Goal: Task Accomplishment & Management: Complete application form

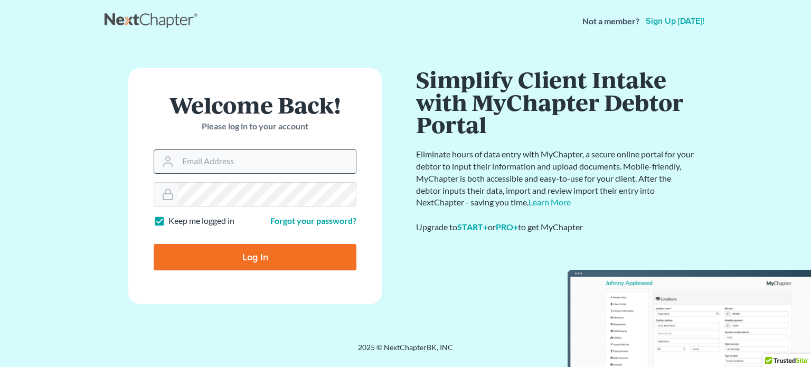
click at [245, 167] on input "Email Address" at bounding box center [267, 161] width 178 height 23
type input "[EMAIL_ADDRESS][DOMAIN_NAME]"
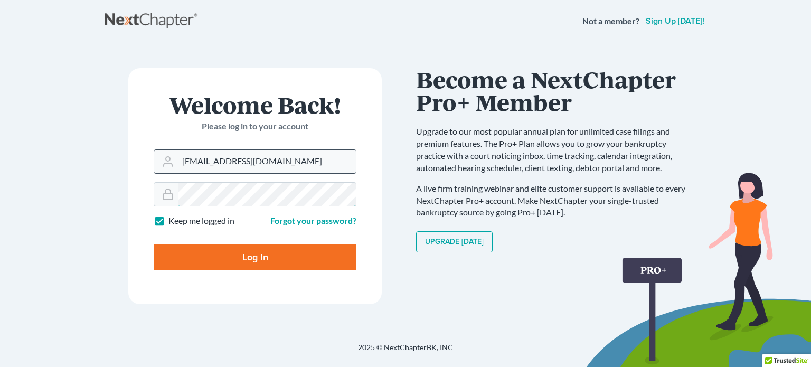
click at [154, 244] on input "Log In" at bounding box center [255, 257] width 203 height 26
type input "Thinking..."
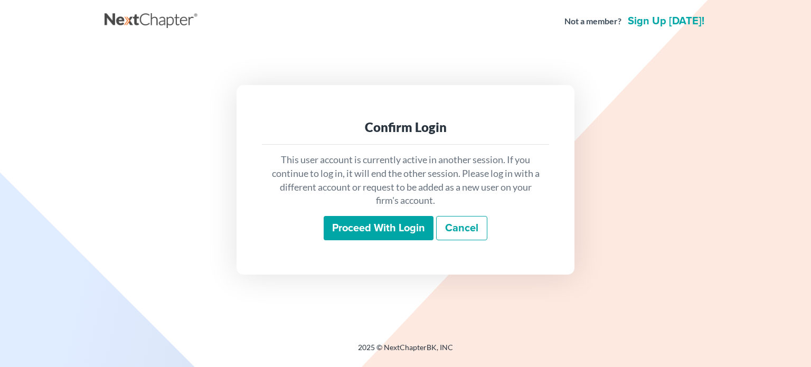
click at [375, 230] on input "Proceed with login" at bounding box center [379, 228] width 110 height 24
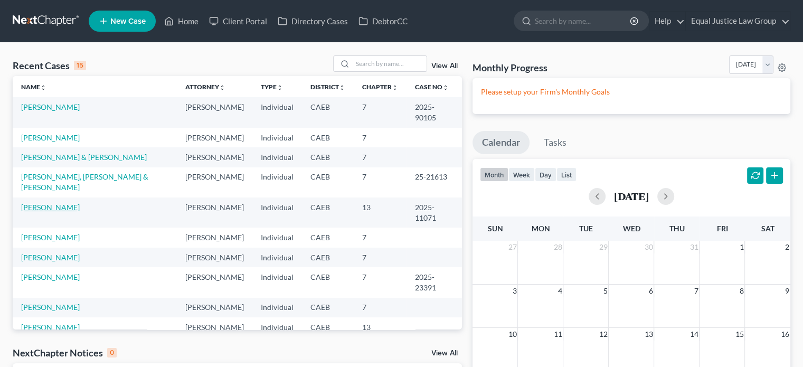
click at [78, 203] on link "[PERSON_NAME]" at bounding box center [50, 207] width 59 height 9
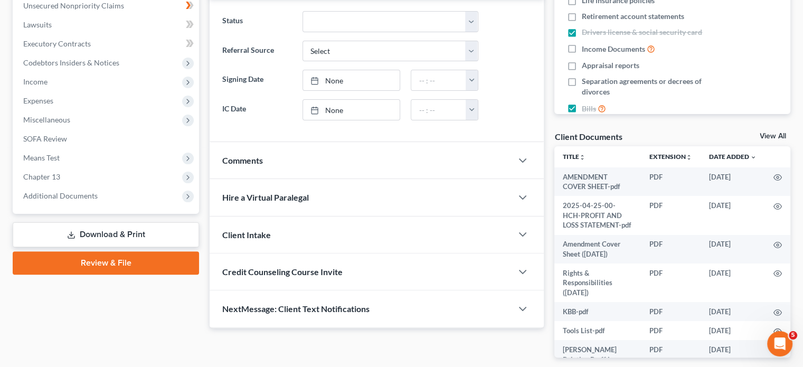
scroll to position [265, 0]
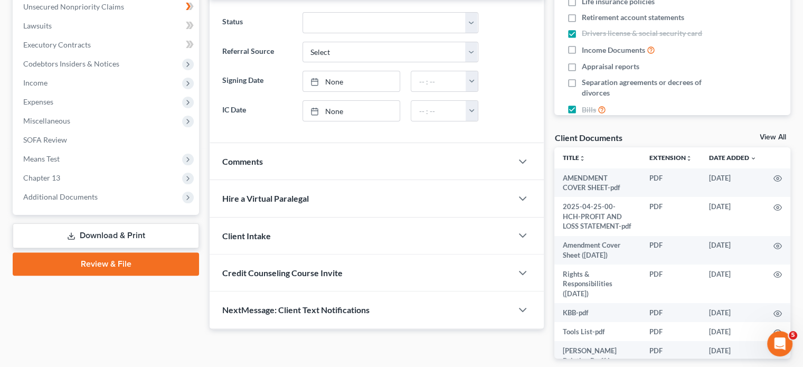
click at [152, 232] on link "Download & Print" at bounding box center [106, 235] width 186 height 25
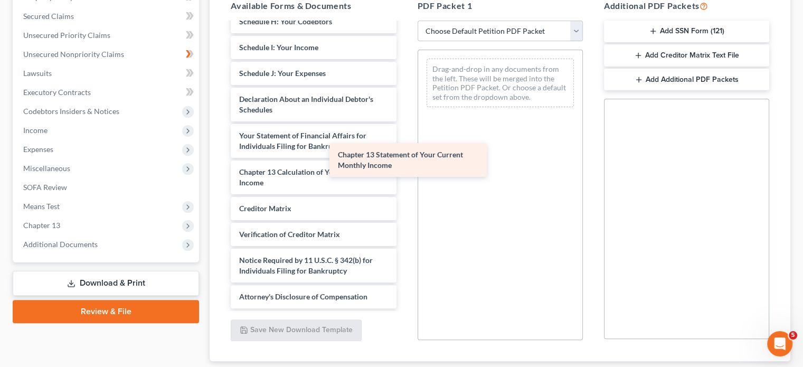
scroll to position [526, 0]
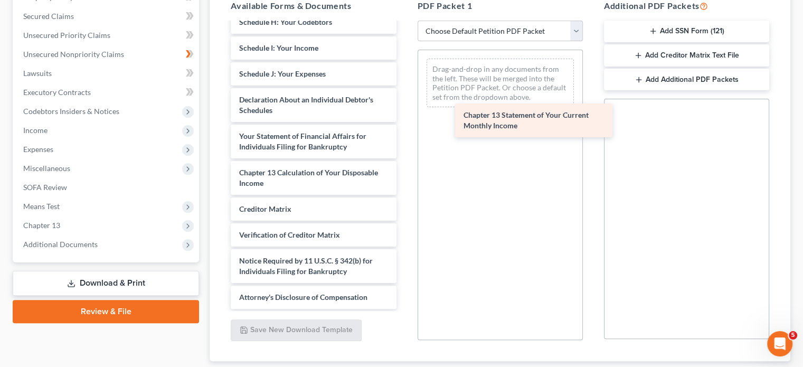
drag, startPoint x: 334, startPoint y: 160, endPoint x: 566, endPoint y: 118, distance: 235.6
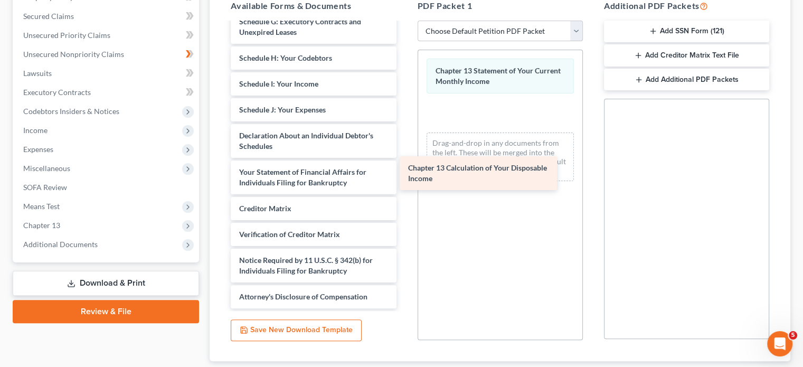
scroll to position [490, 0]
drag, startPoint x: 332, startPoint y: 174, endPoint x: 515, endPoint y: 169, distance: 183.3
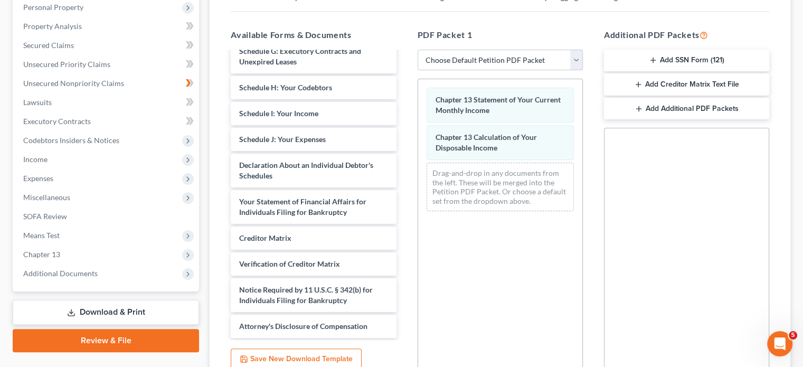
scroll to position [190, 0]
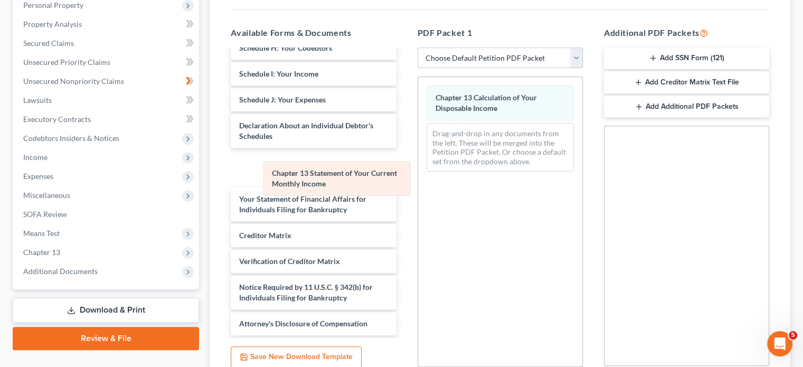
drag, startPoint x: 517, startPoint y: 102, endPoint x: 349, endPoint y: 181, distance: 185.9
click at [418, 180] on div "Chapter 13 Statement of Your Current Monthly Income Chapter 13 Statement of You…" at bounding box center [500, 128] width 164 height 103
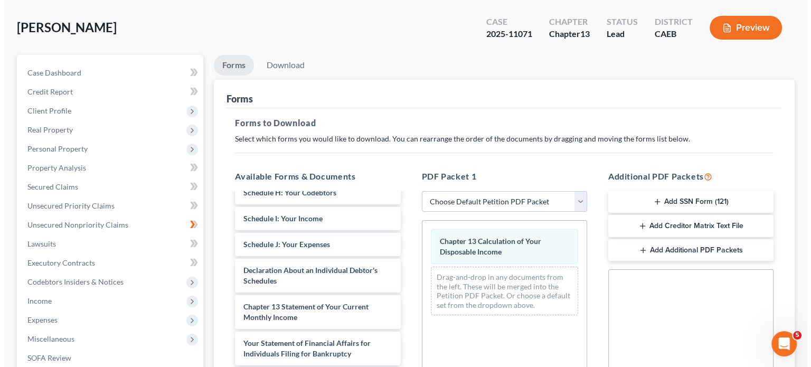
scroll to position [46, 0]
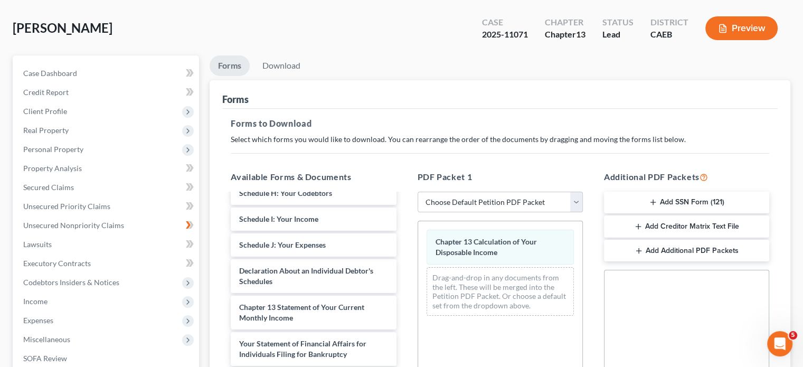
click at [733, 32] on button "Preview" at bounding box center [742, 28] width 72 height 24
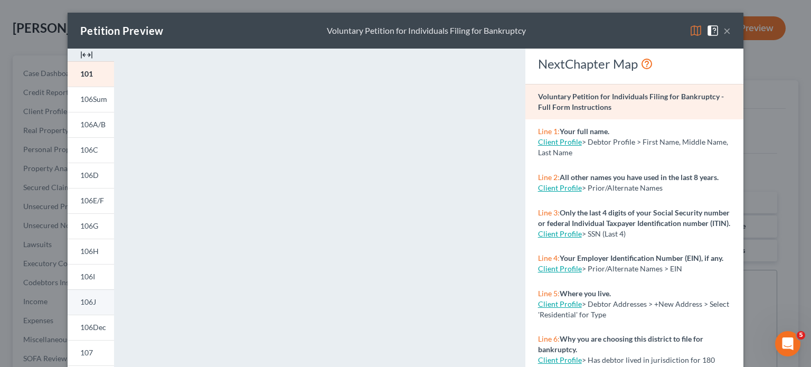
click at [93, 307] on link "106J" at bounding box center [91, 301] width 46 height 25
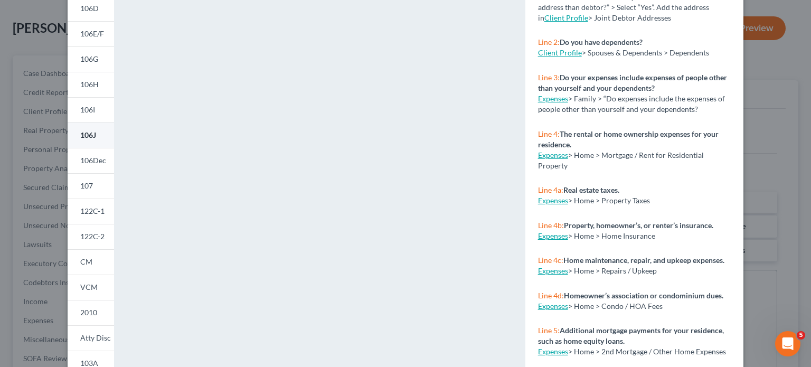
scroll to position [211, 0]
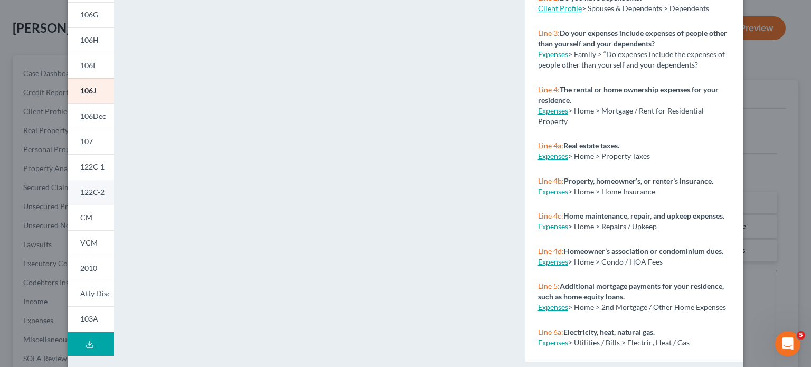
click at [90, 192] on span "122C-2" at bounding box center [92, 191] width 24 height 9
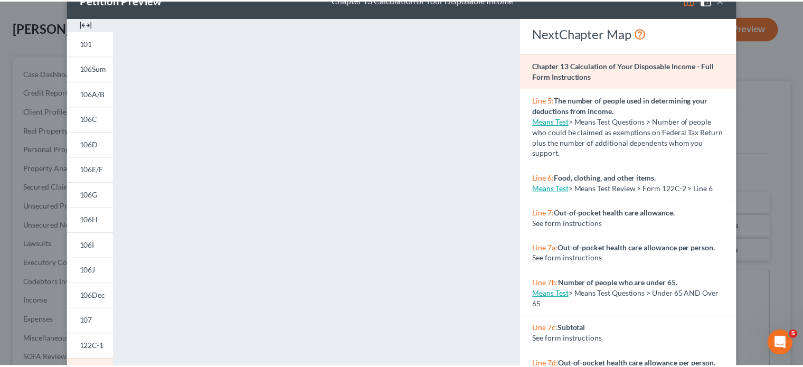
scroll to position [0, 0]
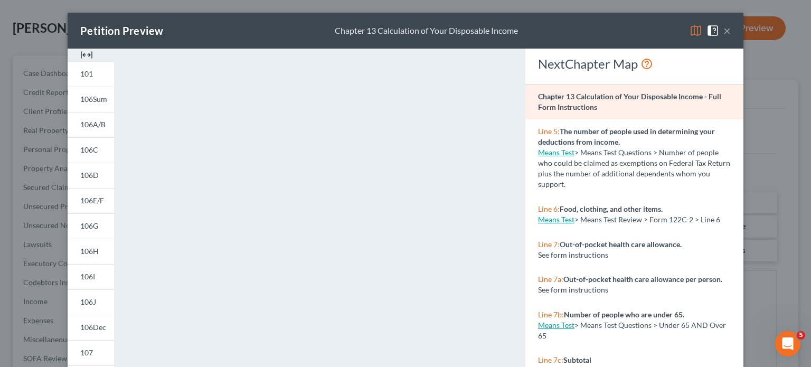
click at [725, 30] on button "×" at bounding box center [726, 30] width 7 height 13
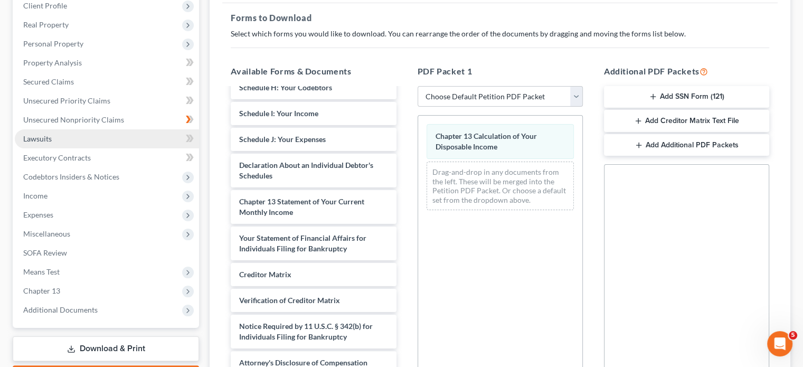
scroll to position [173, 0]
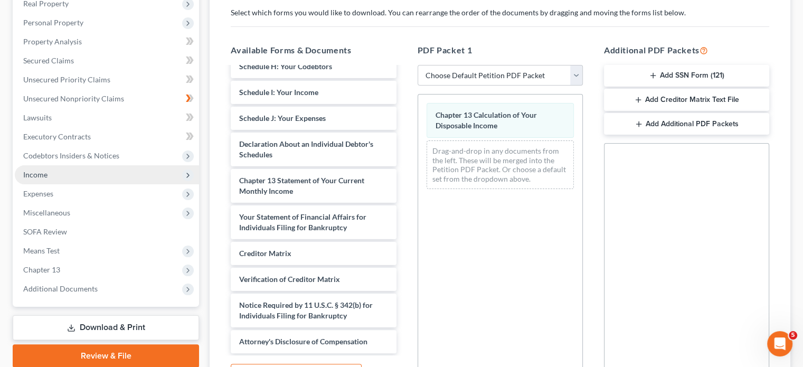
click at [51, 176] on span "Income" at bounding box center [107, 174] width 184 height 19
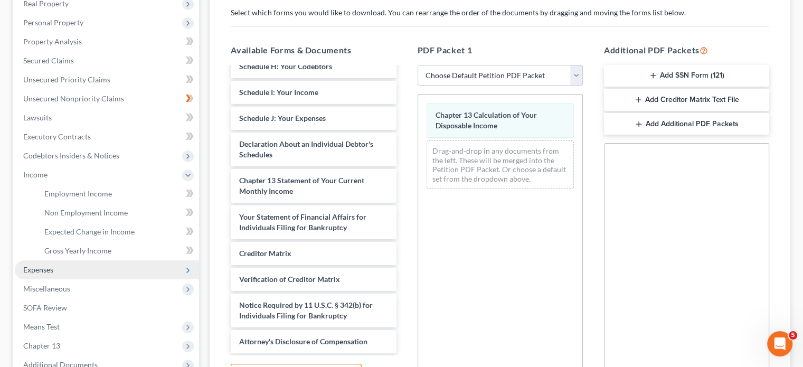
click at [49, 274] on span "Expenses" at bounding box center [107, 269] width 184 height 19
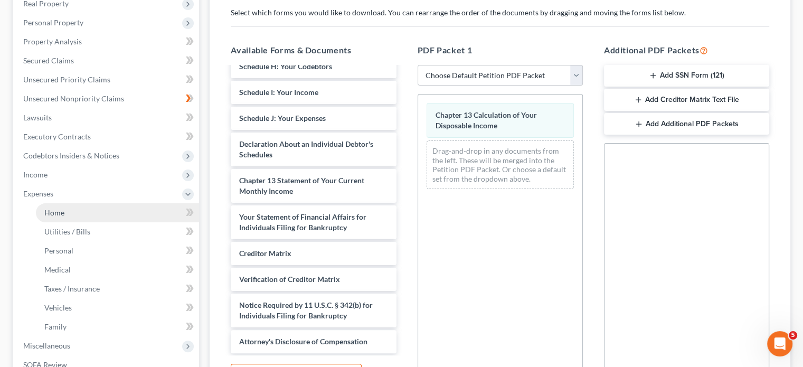
click at [65, 213] on link "Home" at bounding box center [117, 212] width 163 height 19
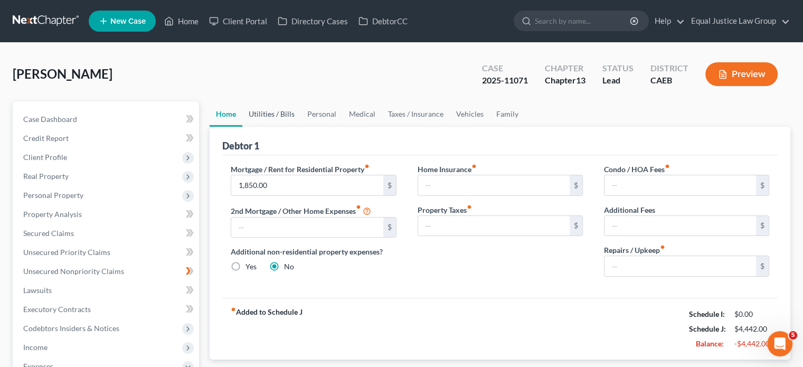
click at [266, 111] on link "Utilities / Bills" at bounding box center [271, 113] width 59 height 25
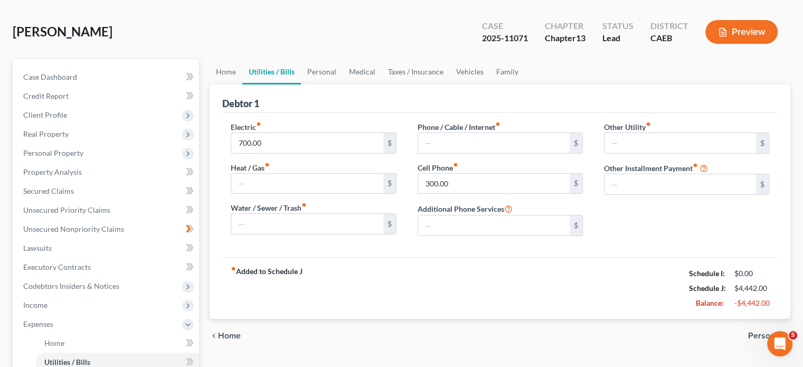
scroll to position [63, 0]
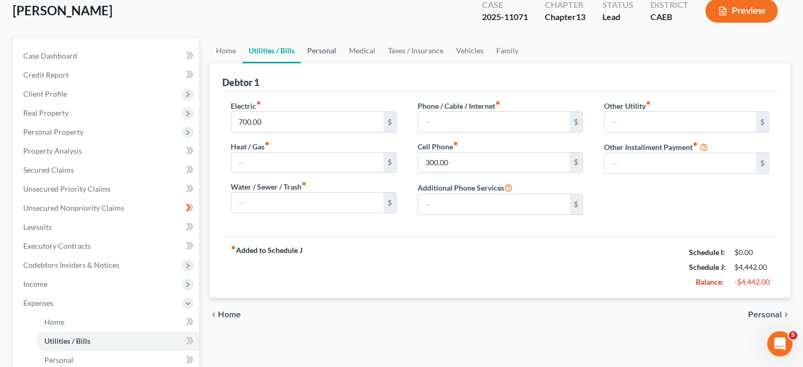
click at [322, 50] on link "Personal" at bounding box center [322, 50] width 42 height 25
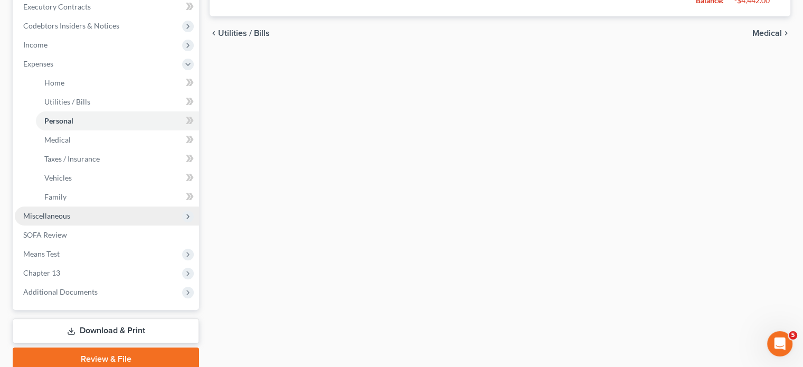
scroll to position [317, 0]
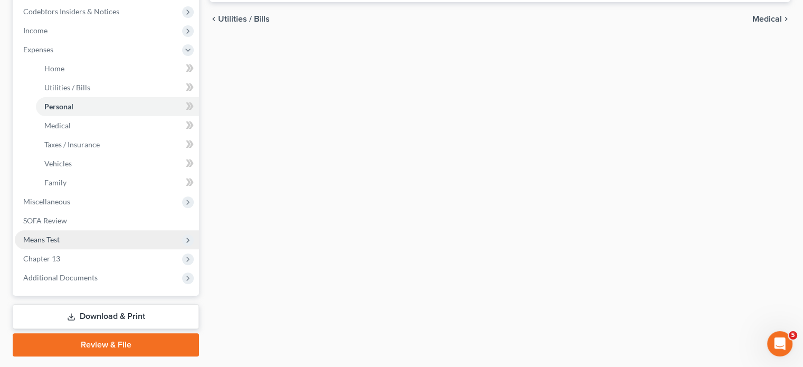
click at [62, 239] on span "Means Test" at bounding box center [107, 239] width 184 height 19
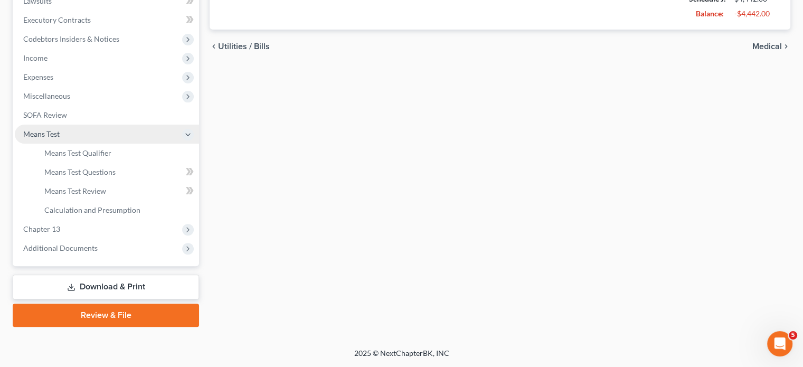
scroll to position [288, 0]
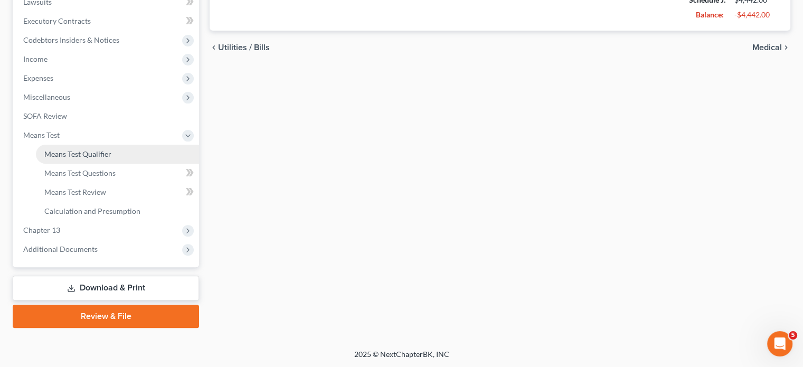
click at [77, 152] on span "Means Test Qualifier" at bounding box center [77, 153] width 67 height 9
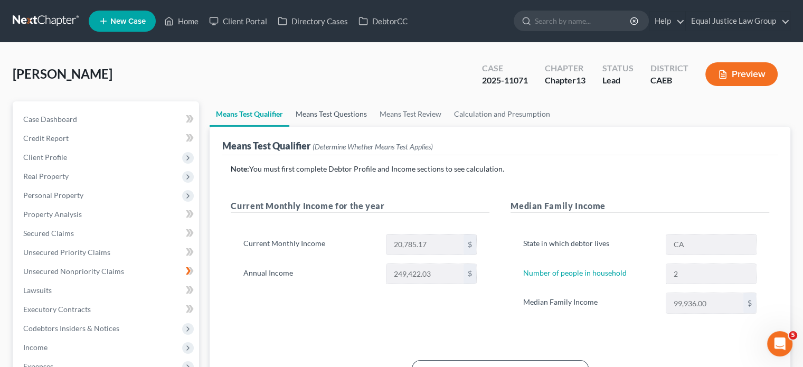
click at [315, 114] on link "Means Test Questions" at bounding box center [331, 113] width 84 height 25
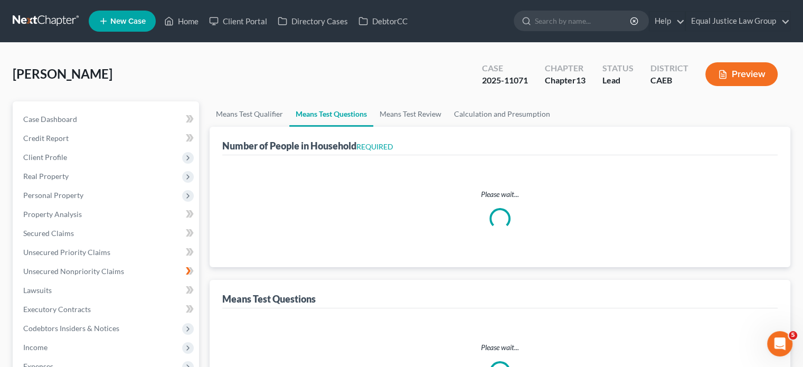
select select "1"
select select "60"
select select "2"
select select "3"
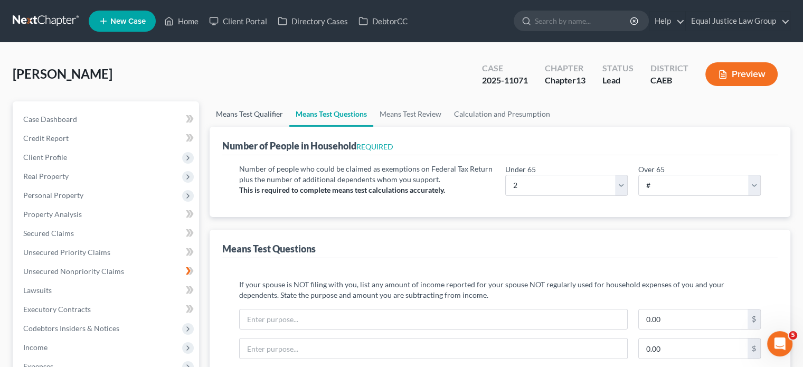
click at [241, 118] on link "Means Test Qualifier" at bounding box center [250, 113] width 80 height 25
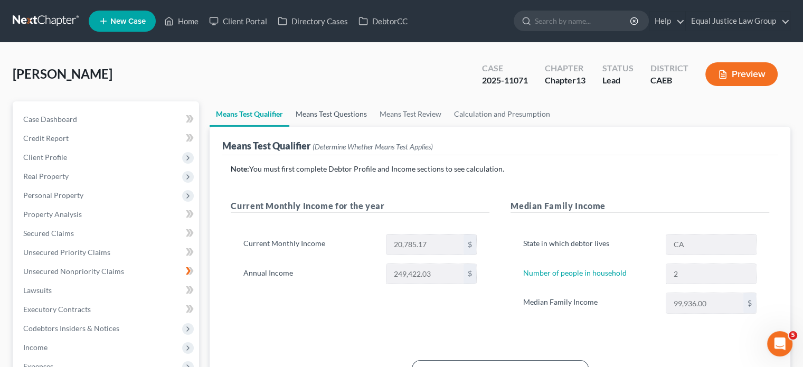
click at [344, 110] on link "Means Test Questions" at bounding box center [331, 113] width 84 height 25
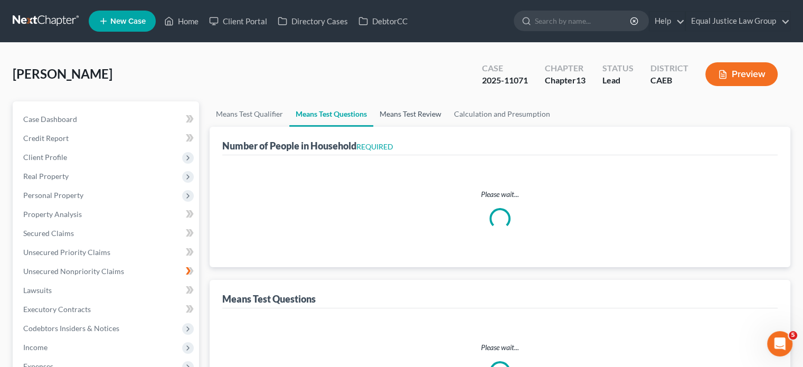
select select "1"
select select "60"
select select "2"
select select "3"
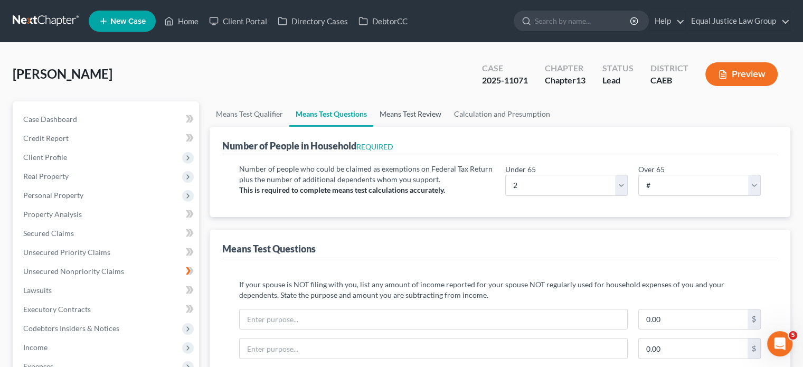
click at [398, 111] on link "Means Test Review" at bounding box center [410, 113] width 74 height 25
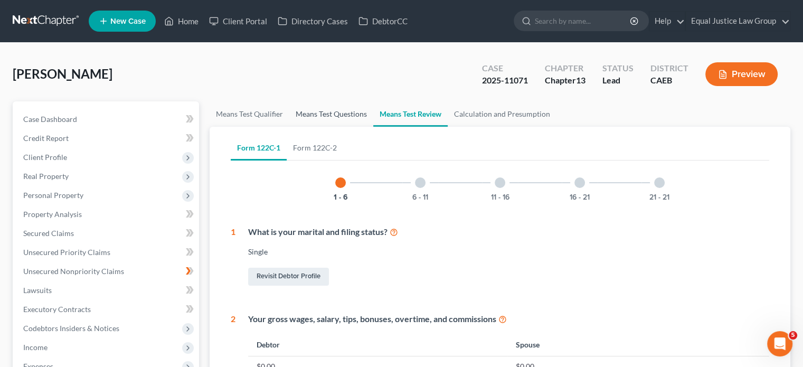
click at [339, 111] on link "Means Test Questions" at bounding box center [331, 113] width 84 height 25
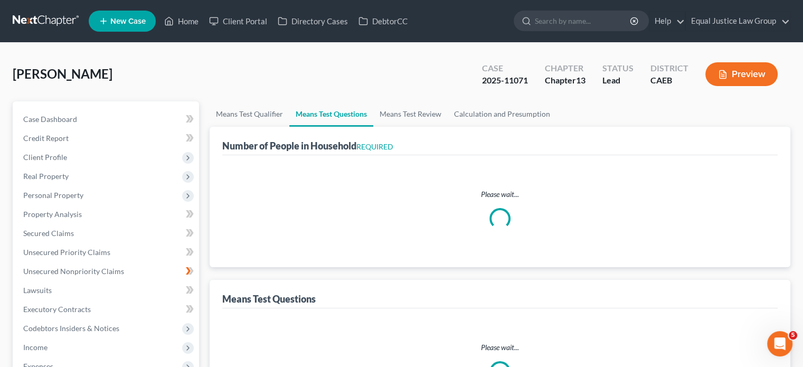
select select "1"
select select "60"
select select "2"
select select "3"
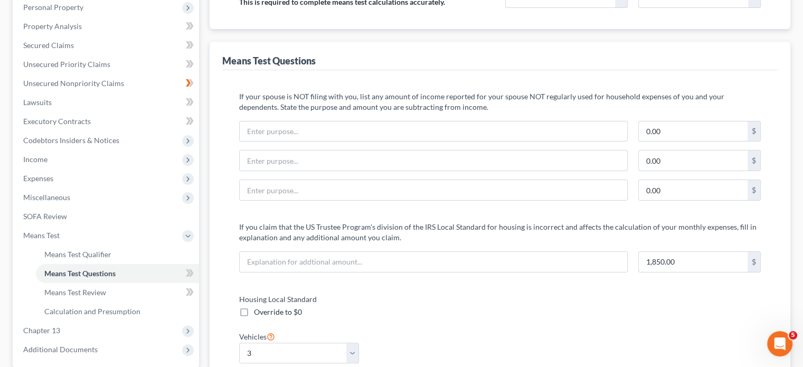
scroll to position [190, 0]
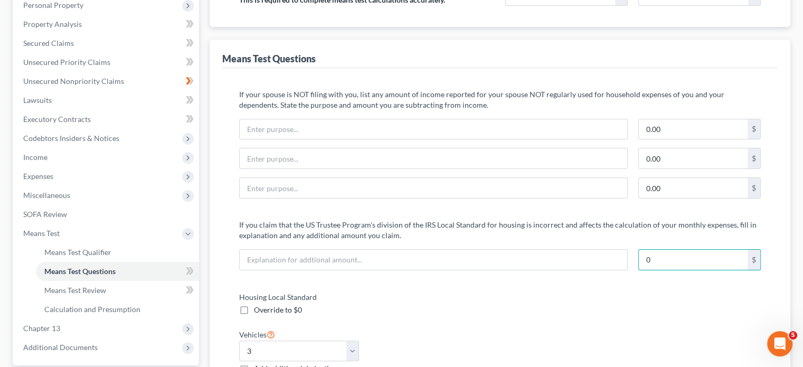
type input "0"
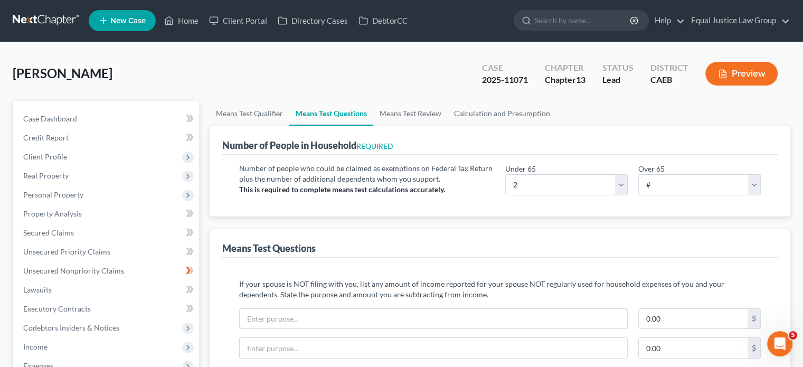
scroll to position [0, 0]
click at [80, 155] on span "Client Profile" at bounding box center [107, 157] width 184 height 19
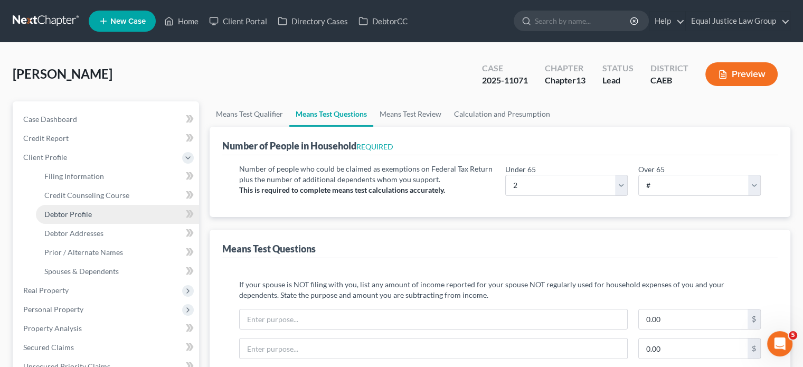
click at [65, 211] on span "Debtor Profile" at bounding box center [68, 214] width 48 height 9
select select "0"
select select "1"
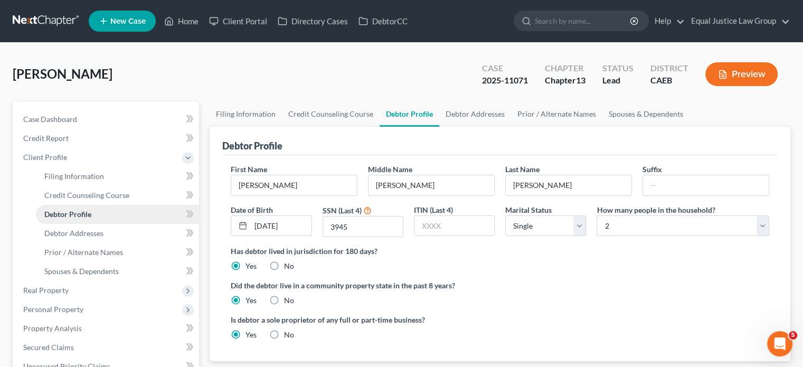
radio input "true"
click at [38, 155] on span "Client Profile" at bounding box center [45, 157] width 44 height 9
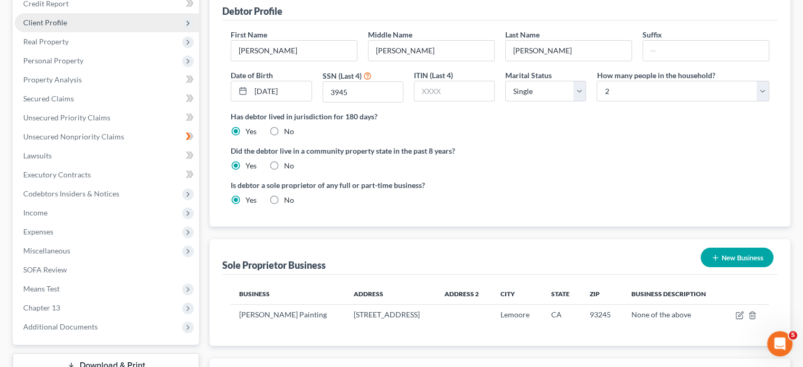
scroll to position [232, 0]
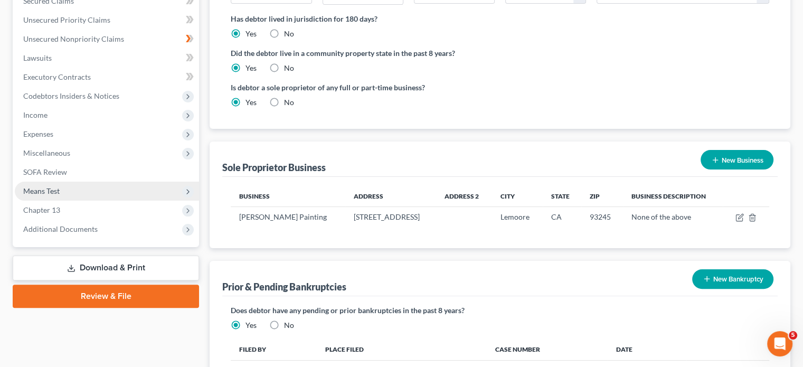
click at [61, 191] on span "Means Test" at bounding box center [107, 191] width 184 height 19
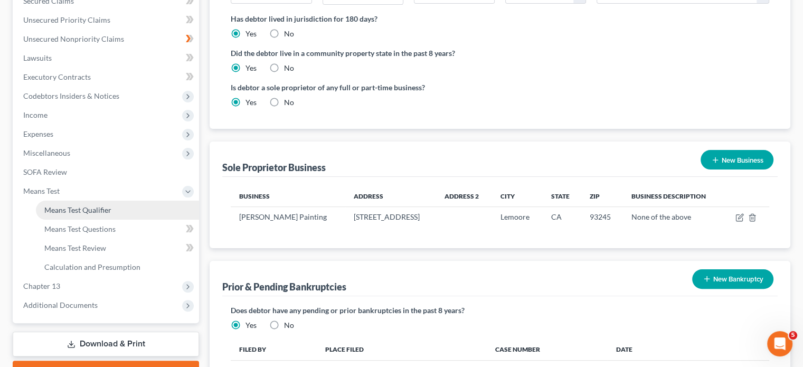
click at [62, 211] on span "Means Test Qualifier" at bounding box center [77, 209] width 67 height 9
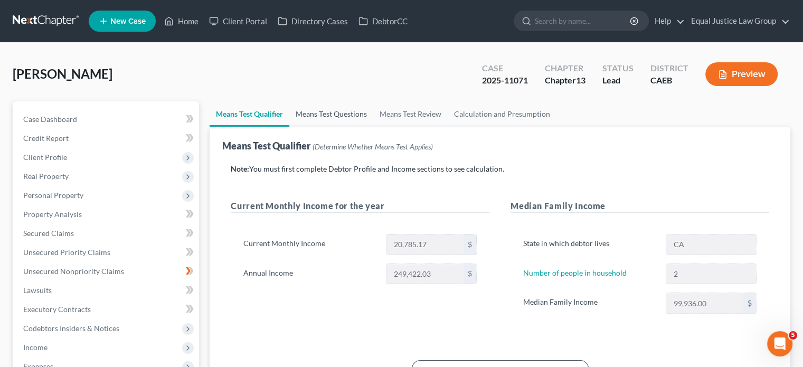
click at [321, 114] on link "Means Test Questions" at bounding box center [331, 113] width 84 height 25
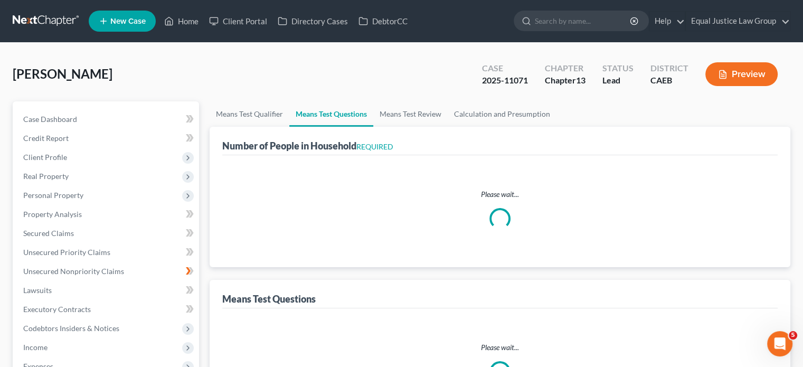
select select "1"
select select "60"
select select "2"
select select "3"
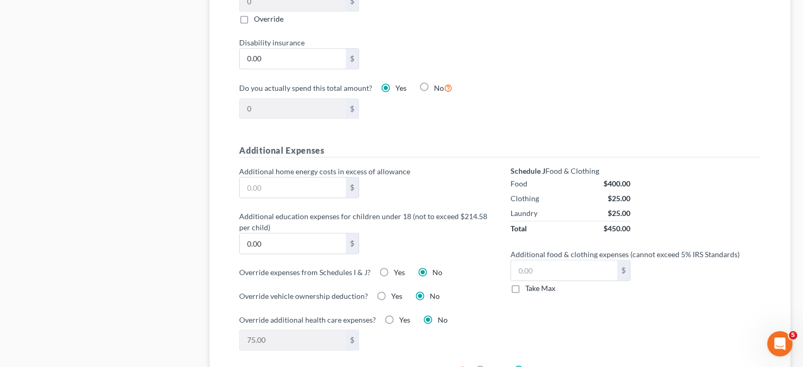
scroll to position [676, 0]
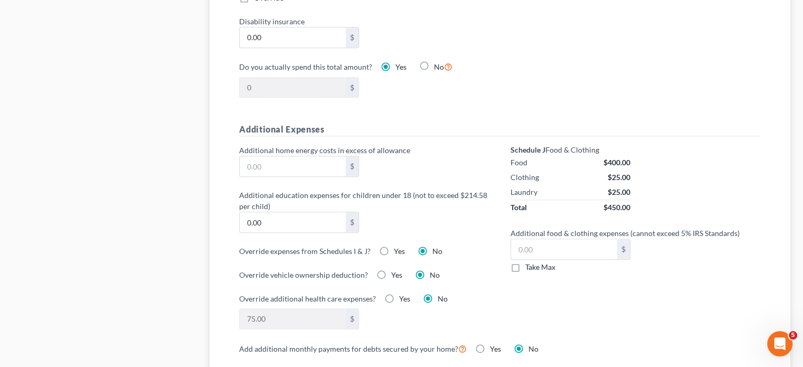
click at [573, 296] on div "Schedule J Food & Clothing Food $400.00 Clothing $25.00 Laundry $25.00 Total $4…" at bounding box center [635, 243] width 271 height 197
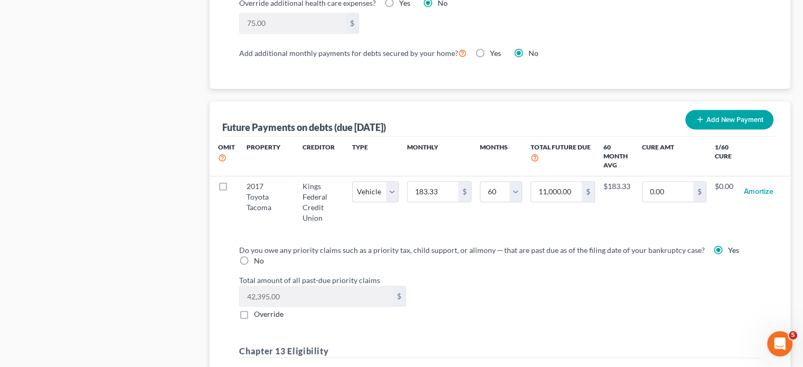
scroll to position [993, 0]
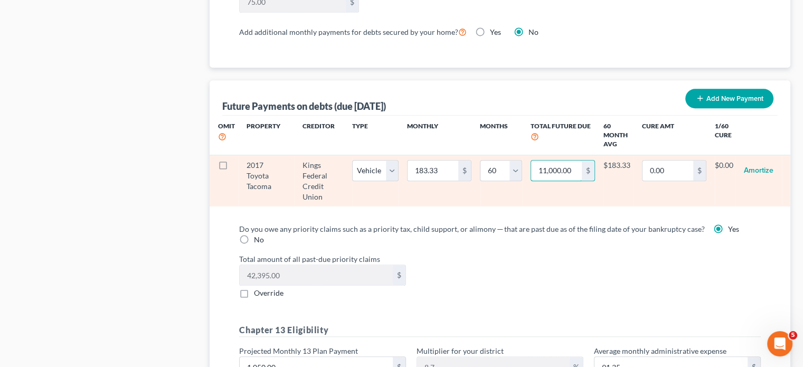
paste input "Official Form 122C–1"
type input "1,221"
select select "1"
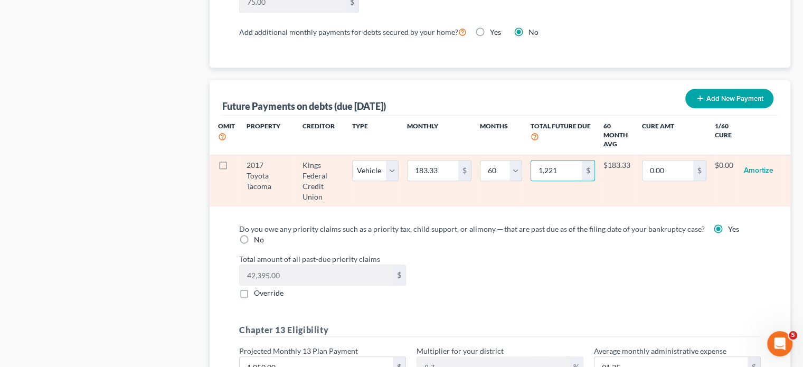
select select "60"
type input "9"
select select "1"
select select "60"
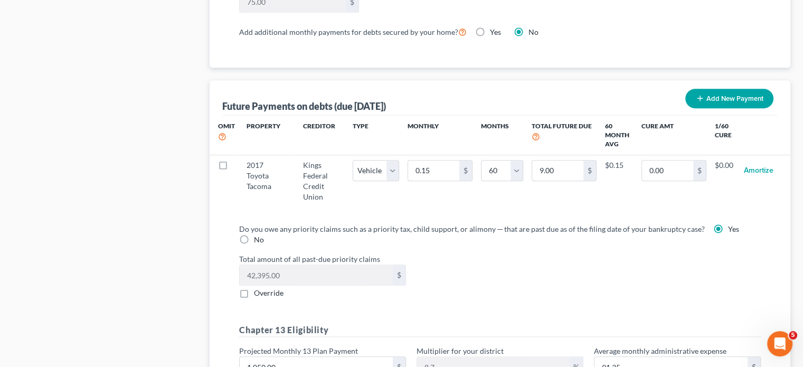
select select "1"
select select "60"
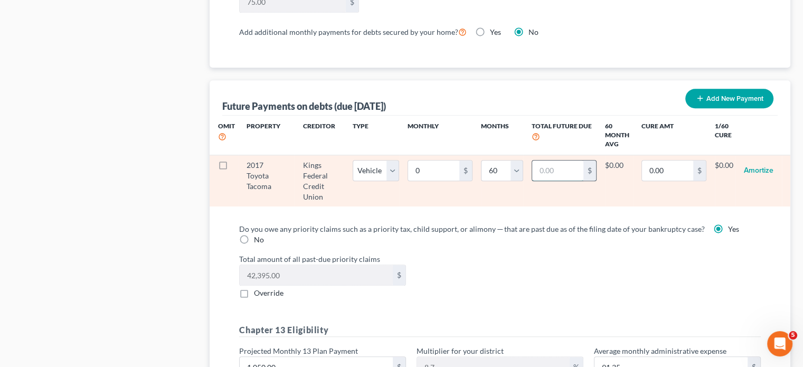
click at [562, 166] on input "text" at bounding box center [557, 171] width 51 height 20
type input "11,000.00"
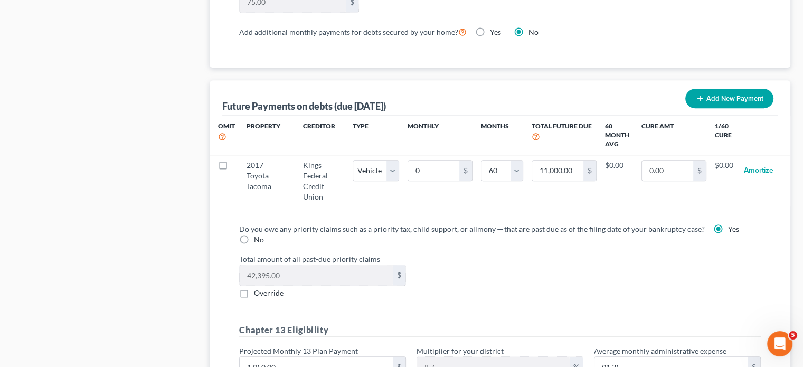
click at [558, 205] on div "Omit Property Creditor Type Monthly Months Total Future Due 60 Month Avg Cure A…" at bounding box center [500, 166] width 581 height 100
select select "1"
select select "60"
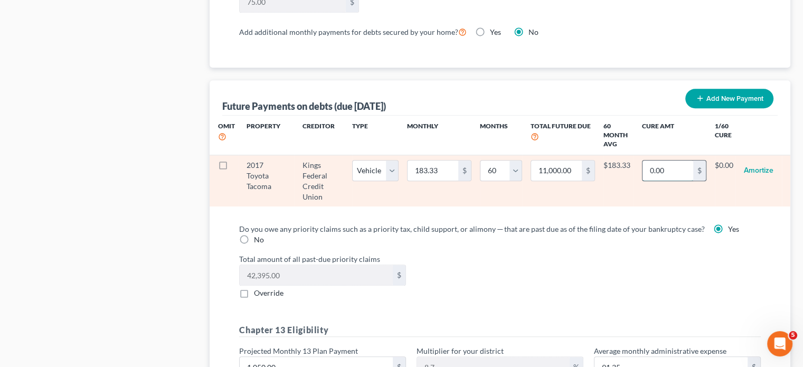
click at [674, 167] on input "0.00" at bounding box center [668, 171] width 51 height 20
click at [657, 192] on td "0.00 $" at bounding box center [674, 181] width 81 height 52
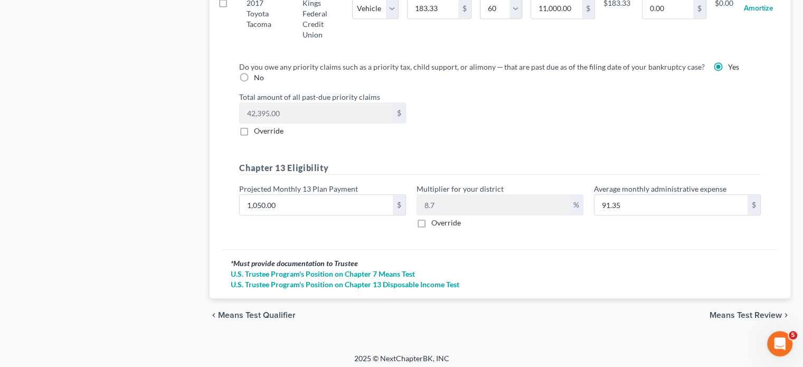
scroll to position [1156, 0]
click at [336, 200] on input "1,050.00" at bounding box center [316, 204] width 153 height 20
click at [323, 232] on div "Do you owe any priority claims such as a priority tax, child support, or alimon…" at bounding box center [500, 150] width 556 height 196
click at [747, 313] on span "Means Test Review" at bounding box center [746, 314] width 72 height 8
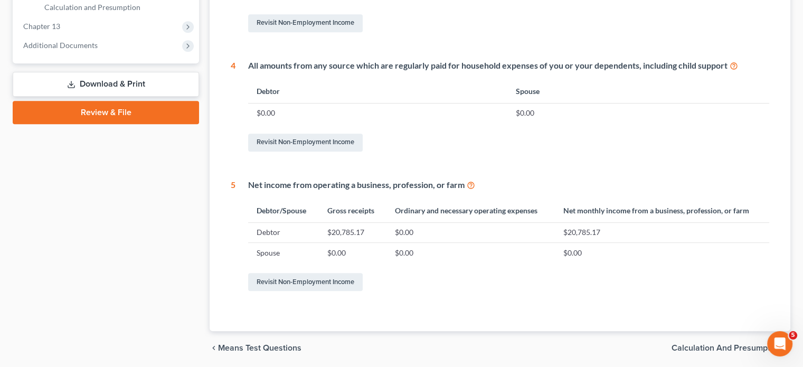
scroll to position [507, 0]
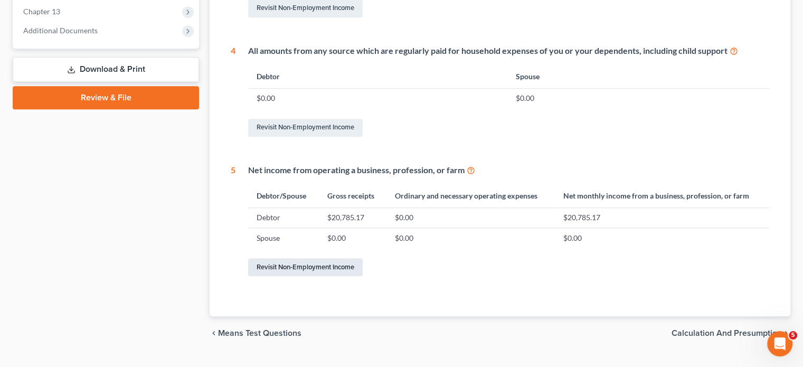
click at [330, 265] on link "Revisit Non-Employment Income" at bounding box center [305, 267] width 115 height 18
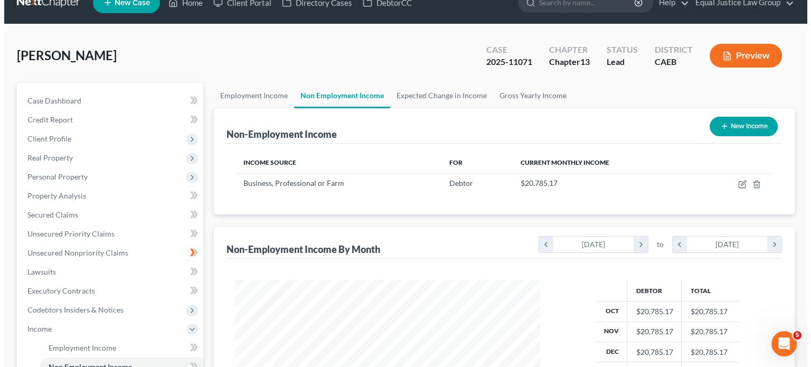
scroll to position [21, 0]
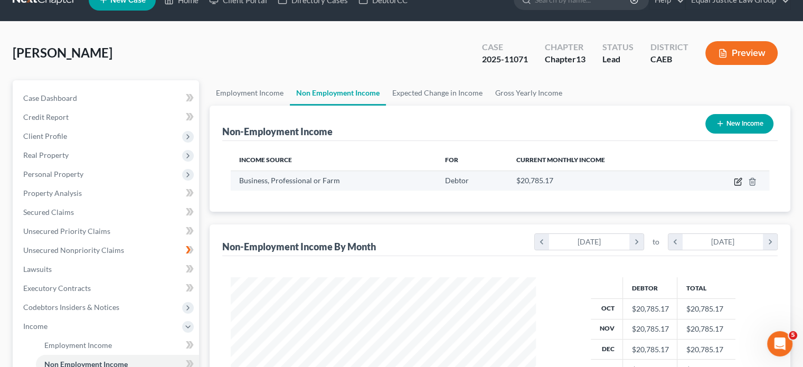
click at [739, 181] on icon "button" at bounding box center [739, 180] width 5 height 5
select select "10"
select select "0"
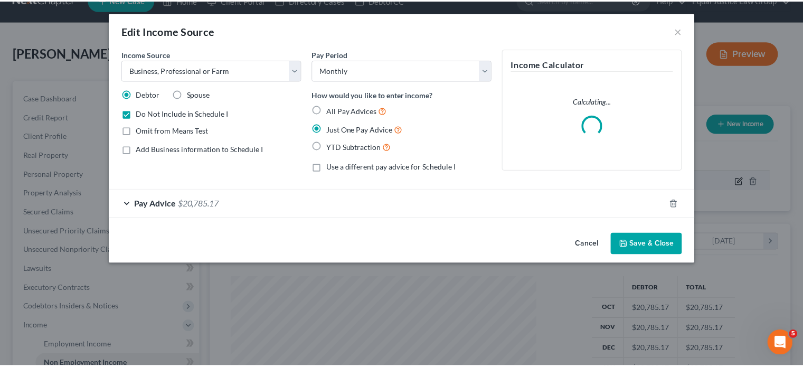
scroll to position [188, 330]
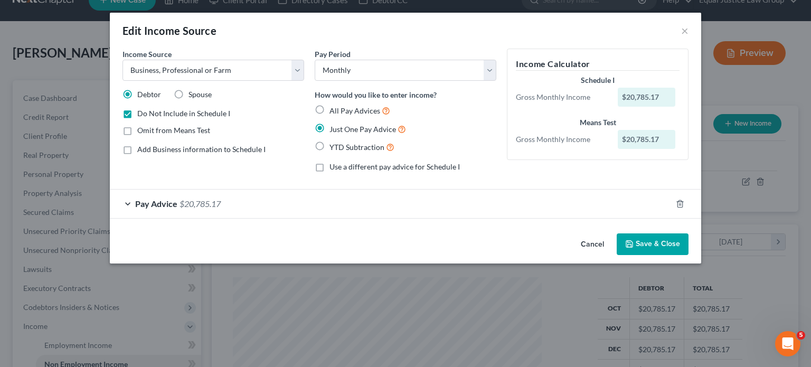
click at [587, 245] on button "Cancel" at bounding box center [592, 244] width 40 height 21
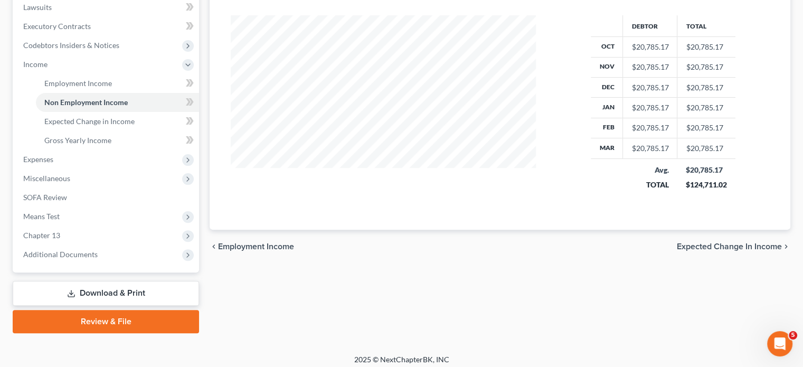
scroll to position [283, 0]
click at [751, 246] on span "Expected Change in Income" at bounding box center [729, 247] width 105 height 8
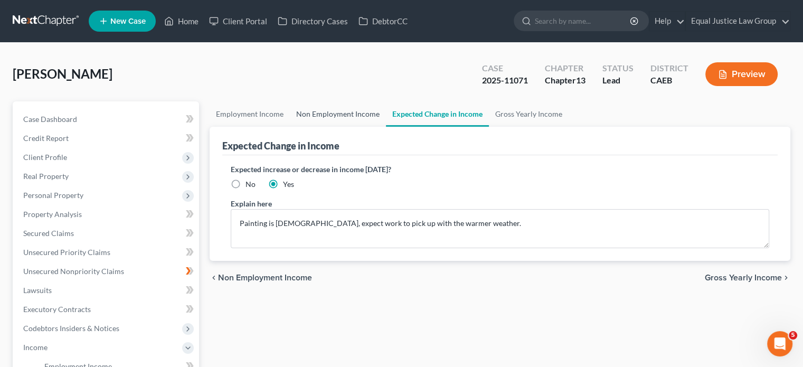
click at [359, 114] on link "Non Employment Income" at bounding box center [338, 113] width 96 height 25
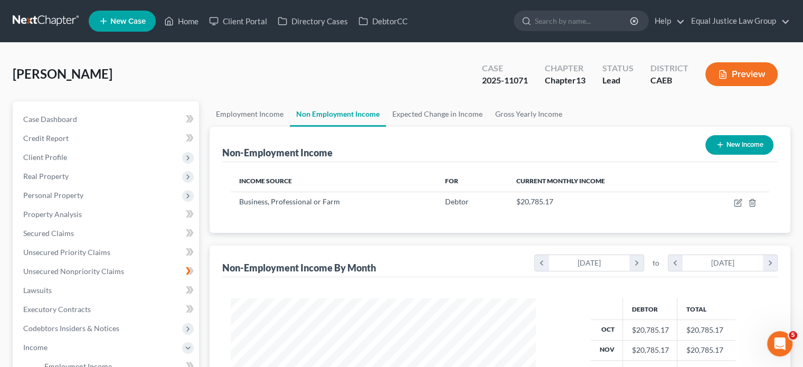
scroll to position [188, 326]
click at [359, 114] on link "Non Employment Income" at bounding box center [338, 113] width 96 height 25
click at [453, 118] on link "Expected Change in Income" at bounding box center [437, 113] width 103 height 25
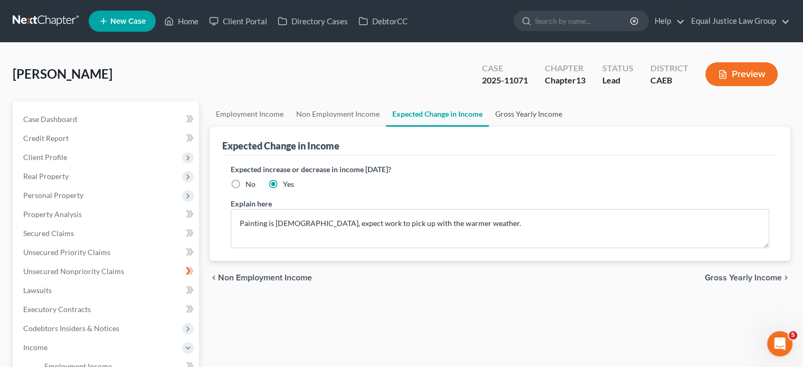
click at [523, 116] on link "Gross Yearly Income" at bounding box center [529, 113] width 80 height 25
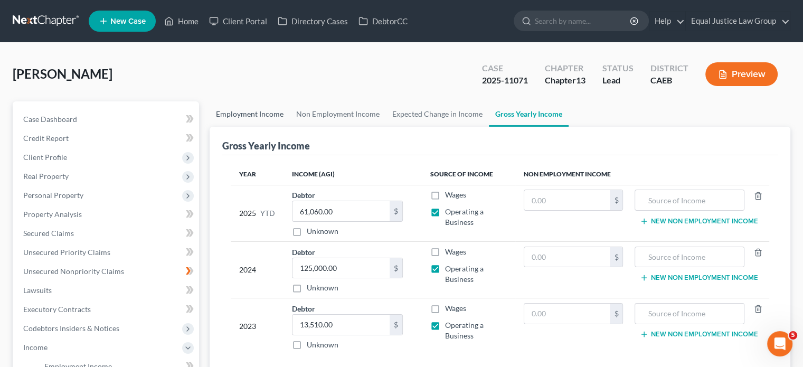
click at [270, 112] on link "Employment Income" at bounding box center [250, 113] width 80 height 25
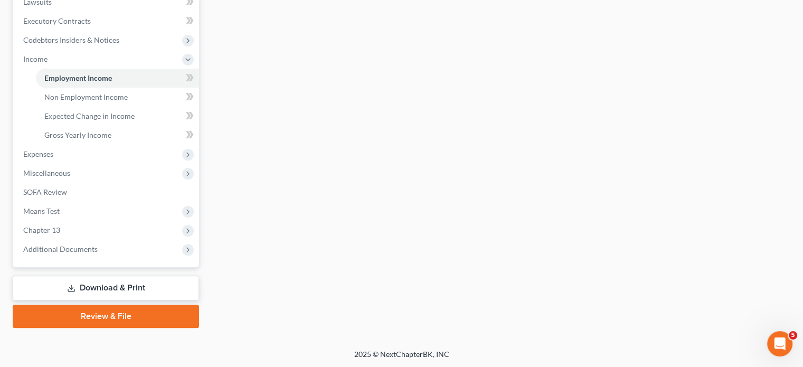
scroll to position [267, 0]
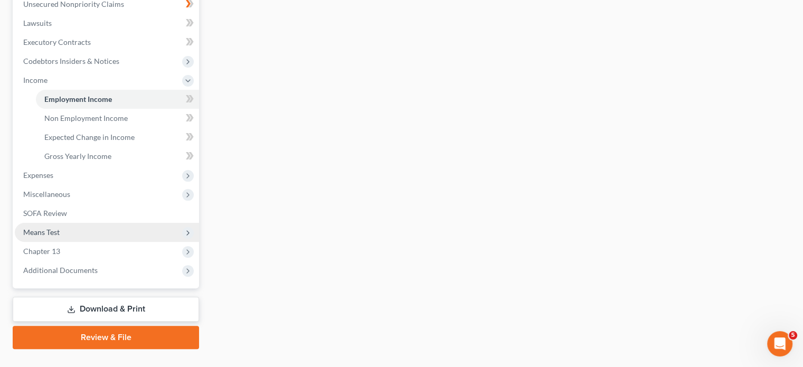
click at [62, 230] on span "Means Test" at bounding box center [107, 232] width 184 height 19
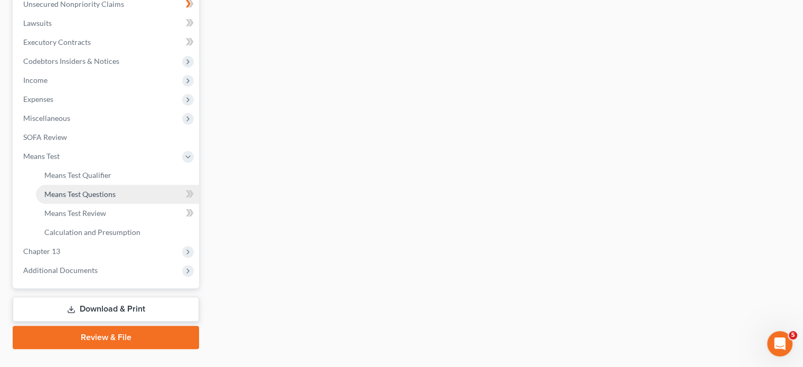
click at [89, 192] on span "Means Test Questions" at bounding box center [79, 194] width 71 height 9
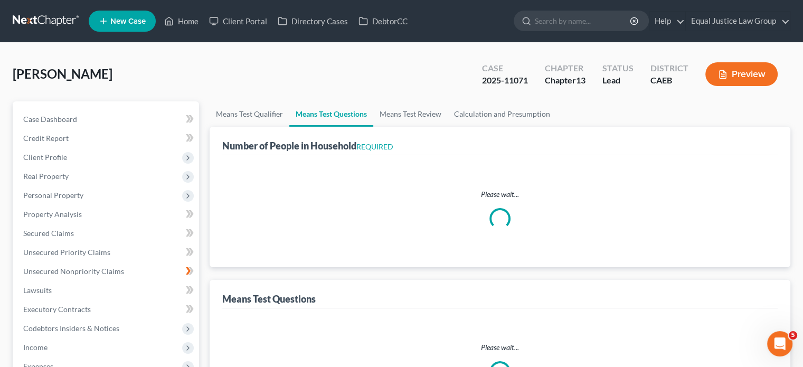
select select "1"
select select "60"
select select "3"
select select "2"
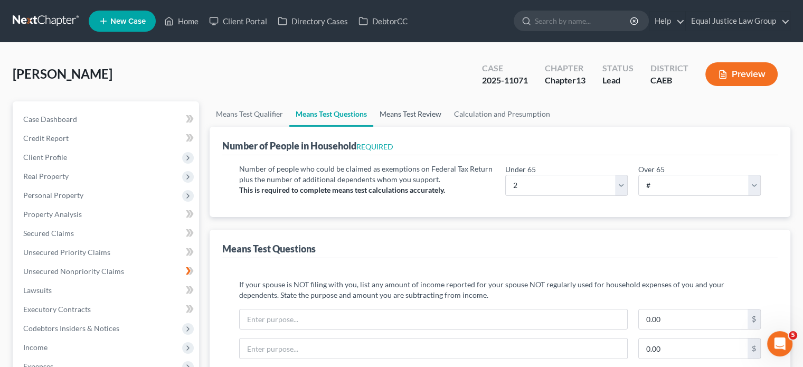
click at [416, 115] on link "Means Test Review" at bounding box center [410, 113] width 74 height 25
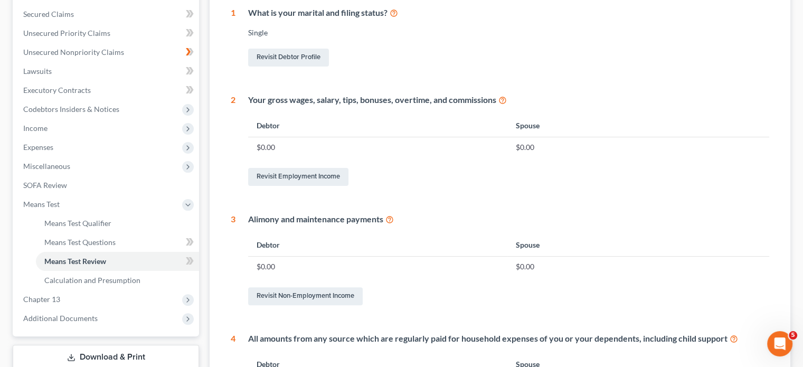
scroll to position [128, 0]
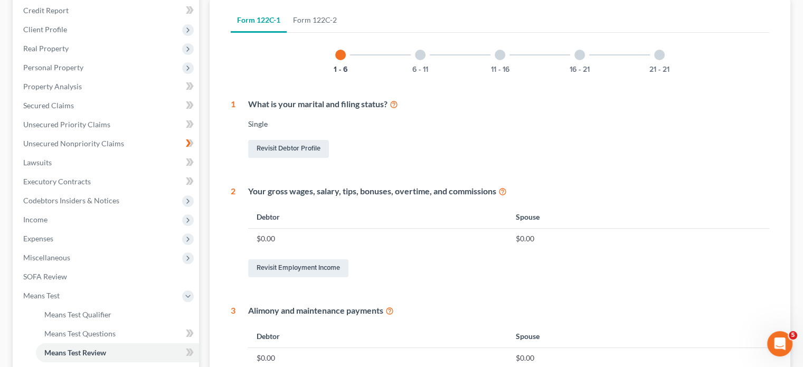
click at [419, 48] on div "6 - 11" at bounding box center [420, 55] width 36 height 36
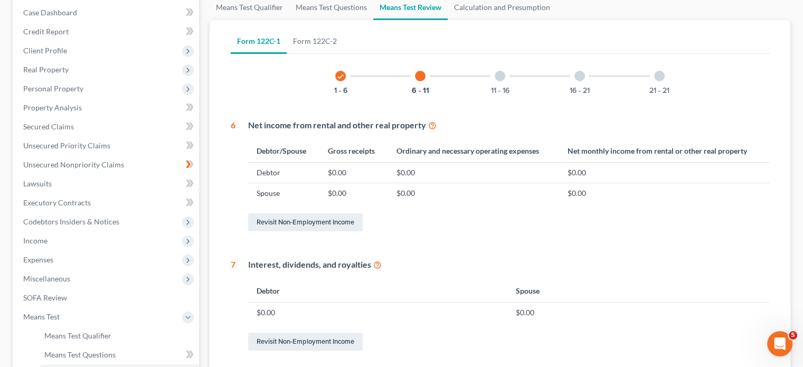
scroll to position [106, 0]
click at [503, 80] on div at bounding box center [500, 77] width 11 height 11
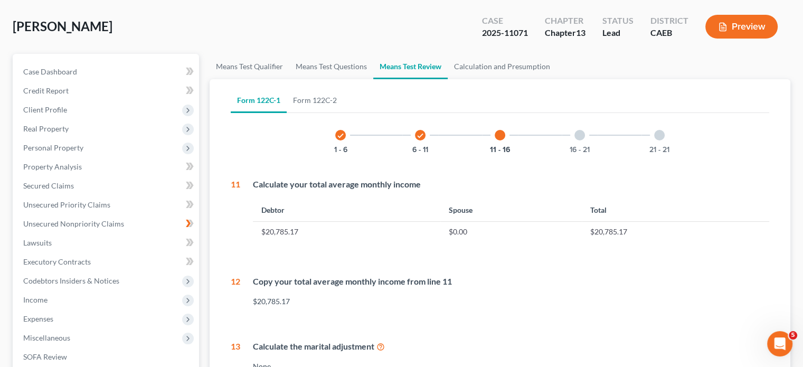
scroll to position [27, 0]
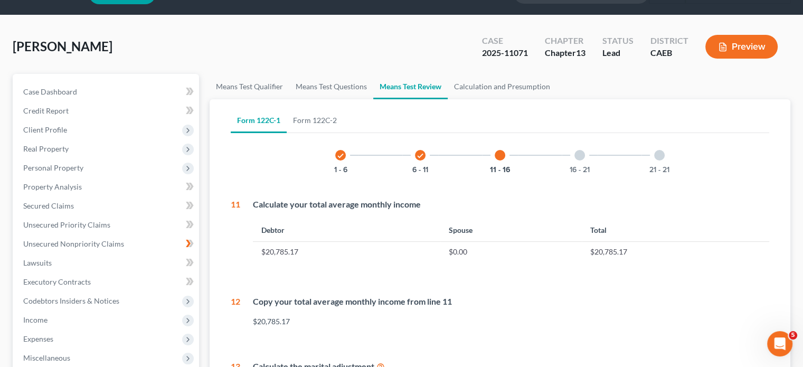
click at [582, 154] on div at bounding box center [580, 155] width 11 height 11
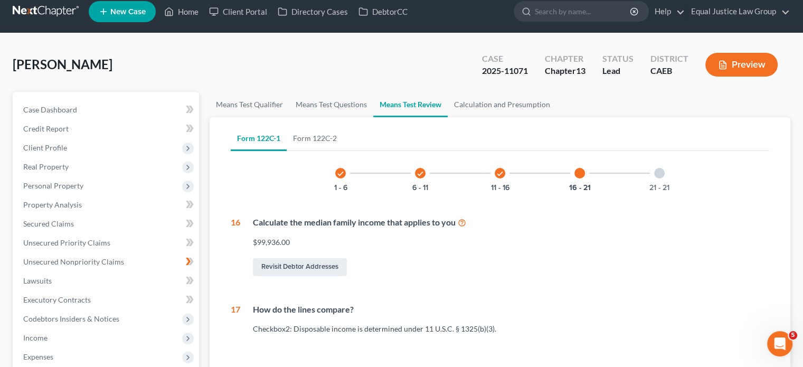
scroll to position [0, 0]
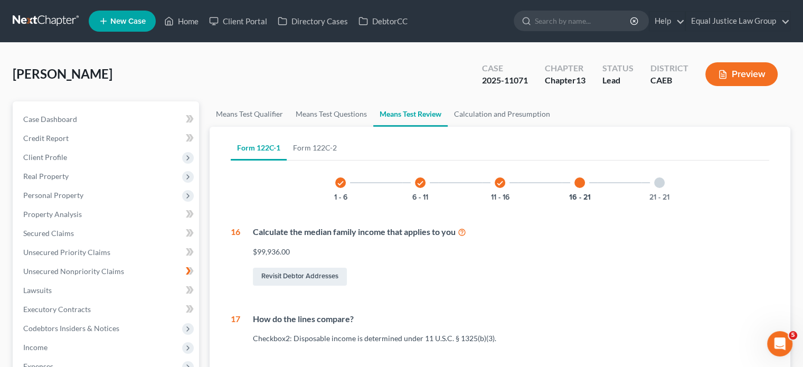
click at [659, 182] on div at bounding box center [659, 182] width 11 height 11
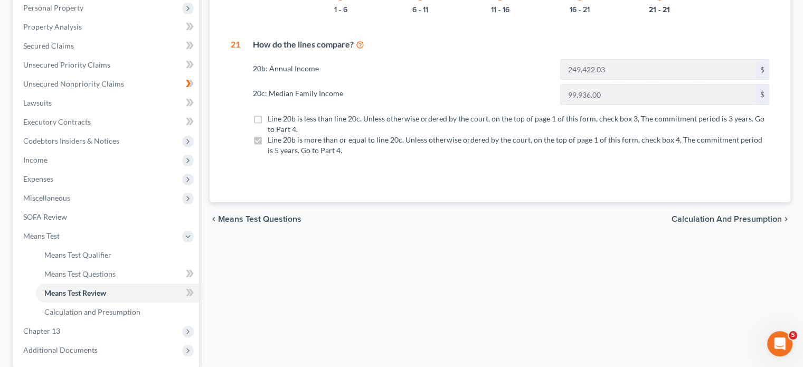
scroll to position [253, 0]
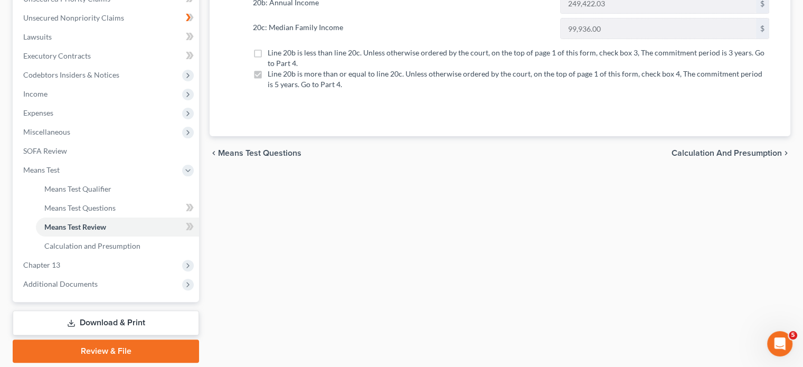
click at [713, 149] on span "Calculation and Presumption" at bounding box center [727, 153] width 110 height 8
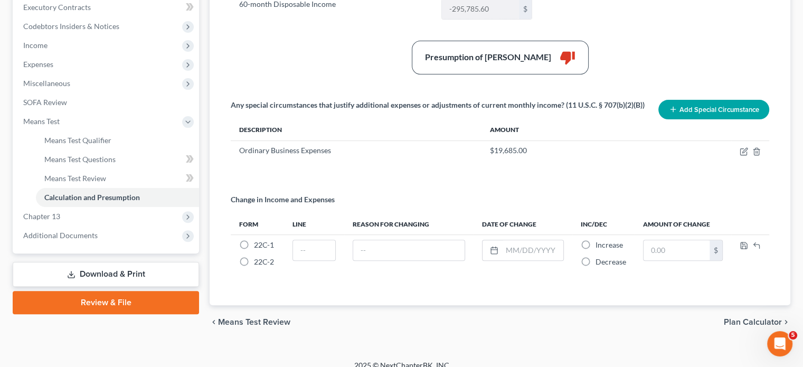
scroll to position [313, 0]
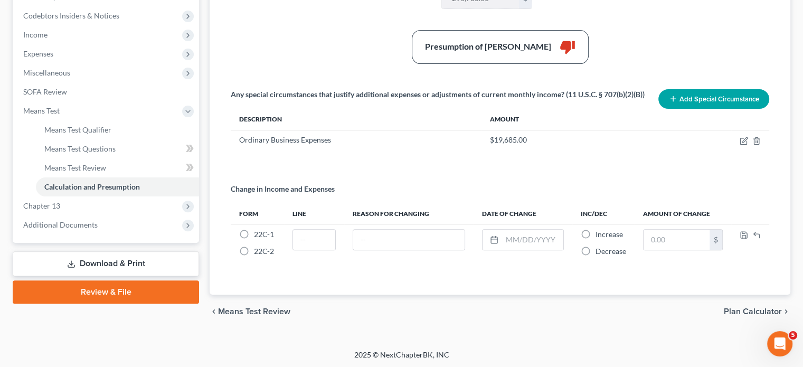
click at [89, 287] on link "Review & File" at bounding box center [106, 291] width 186 height 23
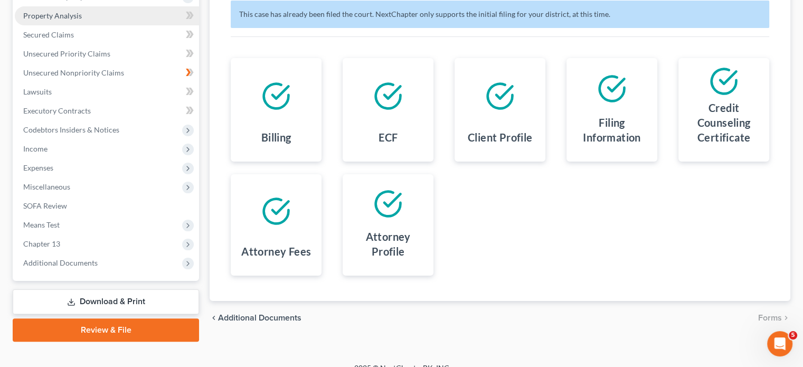
scroll to position [212, 0]
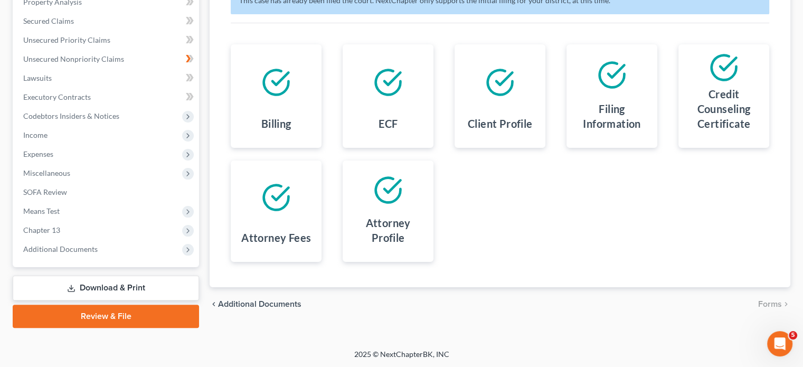
click at [133, 285] on link "Download & Print" at bounding box center [106, 288] width 186 height 25
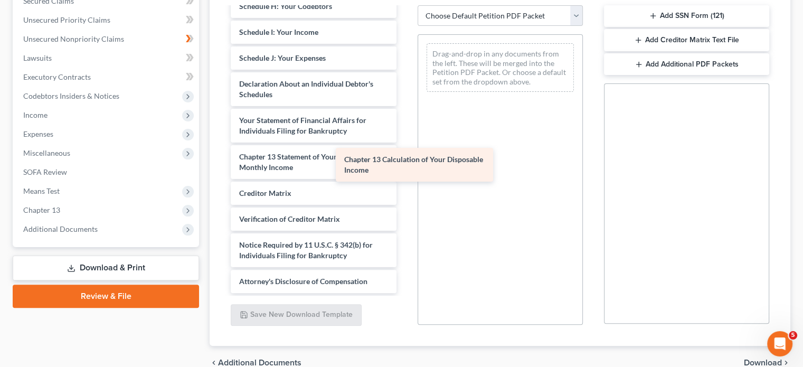
scroll to position [526, 0]
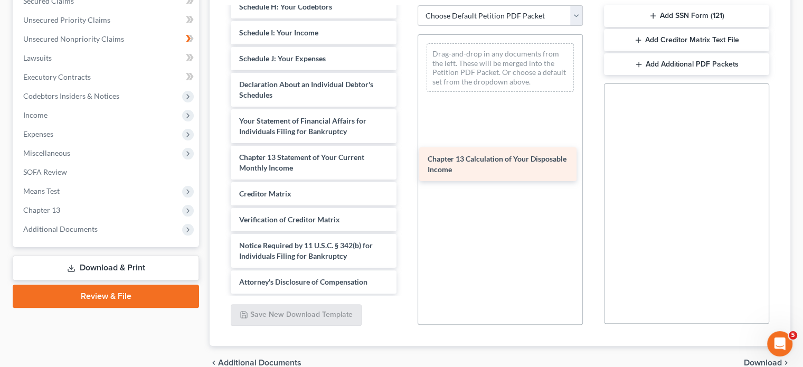
drag, startPoint x: 336, startPoint y: 180, endPoint x: 525, endPoint y: 161, distance: 189.5
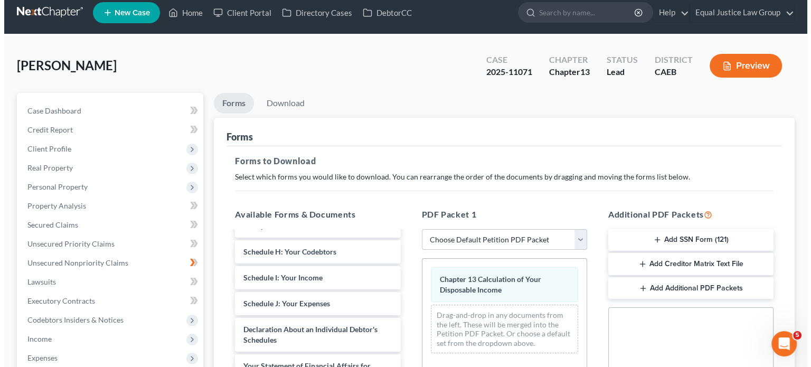
scroll to position [0, 0]
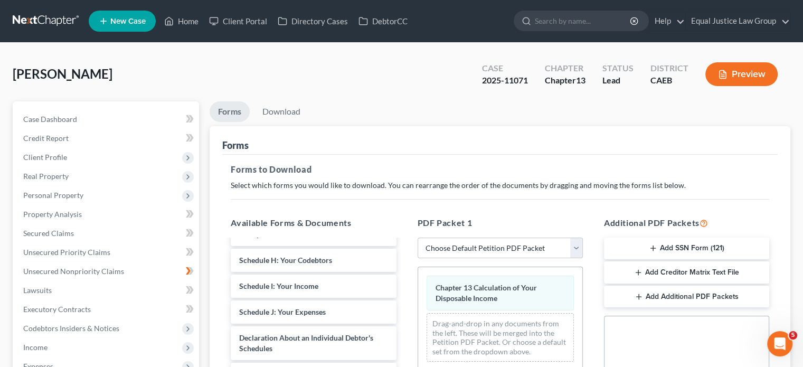
click at [757, 74] on button "Preview" at bounding box center [742, 74] width 72 height 24
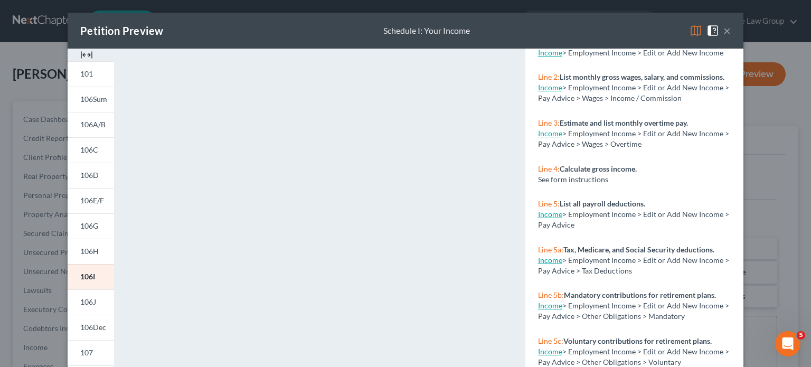
scroll to position [131, 0]
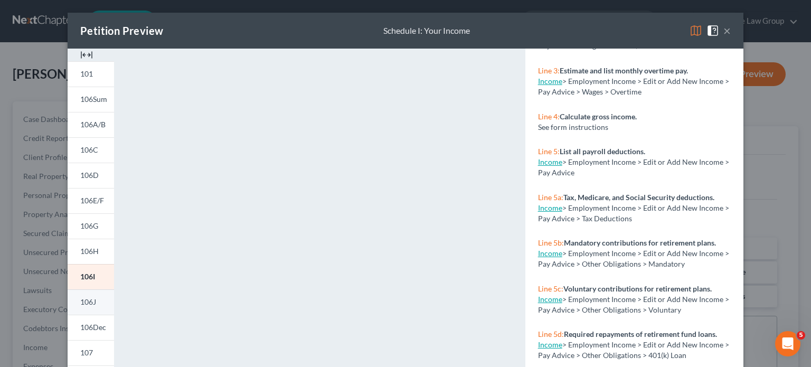
click at [86, 303] on span "106J" at bounding box center [88, 301] width 16 height 9
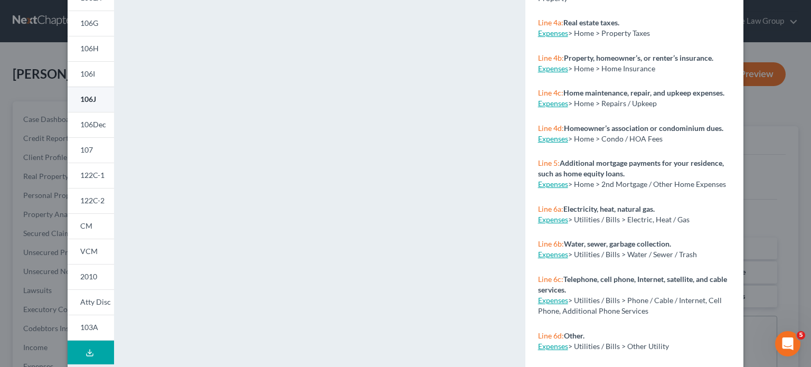
scroll to position [211, 0]
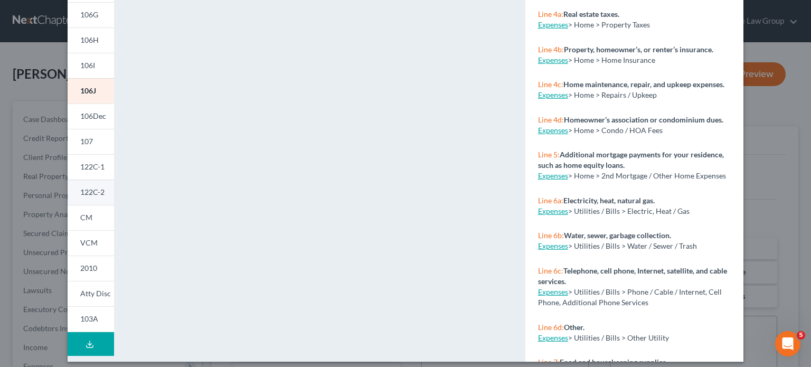
click at [89, 187] on link "122C-2" at bounding box center [91, 192] width 46 height 25
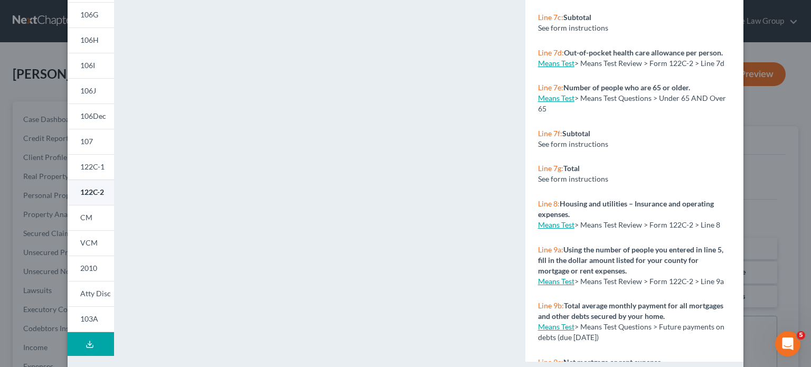
scroll to position [228, 0]
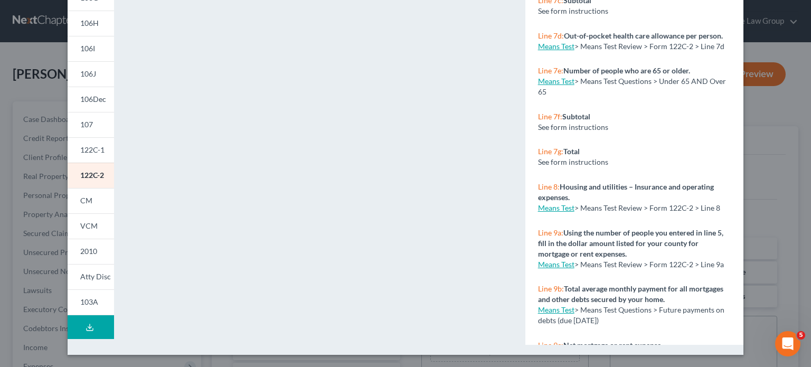
click at [699, 37] on div "Line 7d: Out-of-pocket health care allowance per person. Means Test > Means Tes…" at bounding box center [634, 41] width 218 height 35
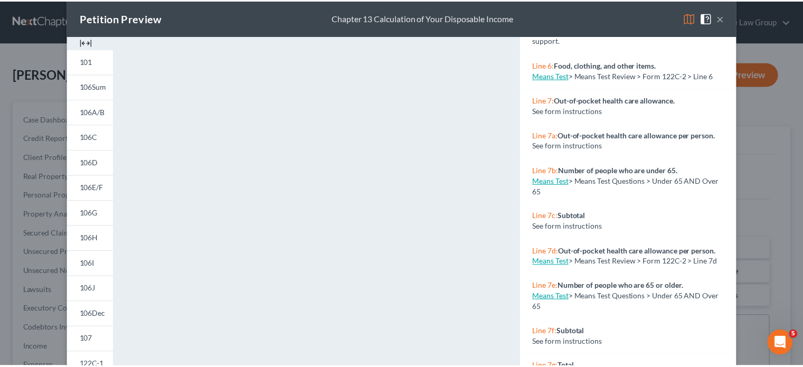
scroll to position [0, 0]
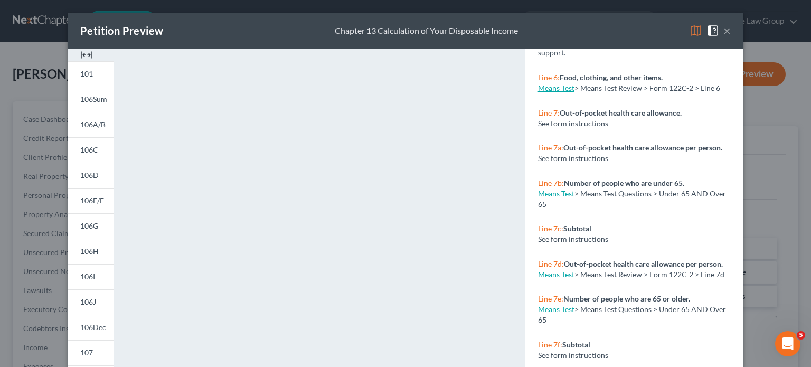
click at [723, 28] on button "×" at bounding box center [726, 30] width 7 height 13
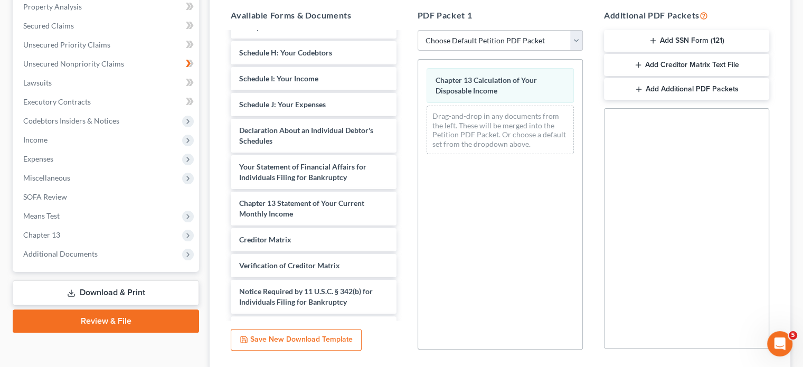
scroll to position [218, 0]
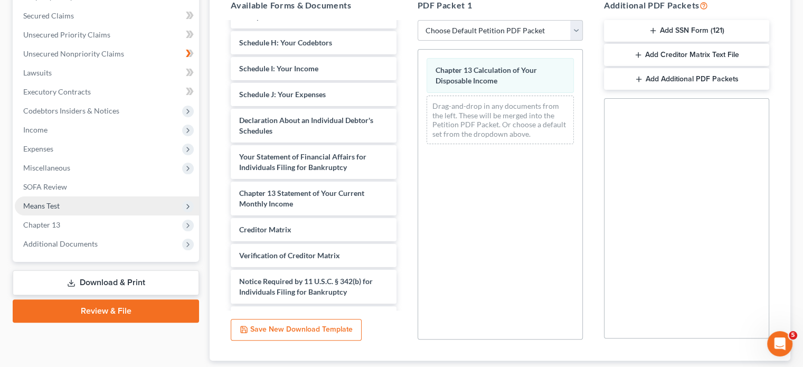
click at [58, 201] on span "Means Test" at bounding box center [41, 205] width 36 height 9
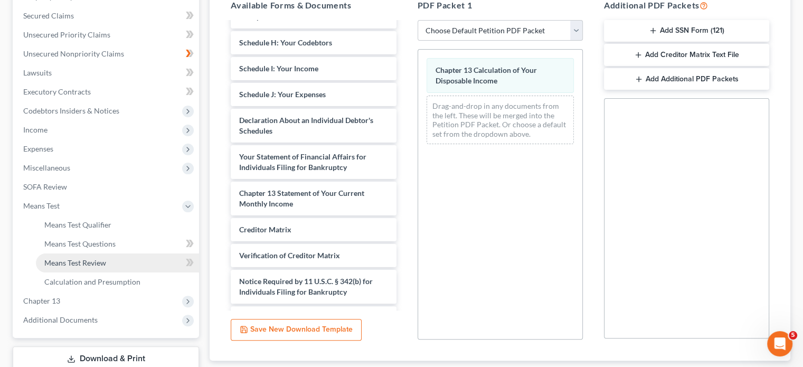
click at [74, 264] on span "Means Test Review" at bounding box center [75, 262] width 62 height 9
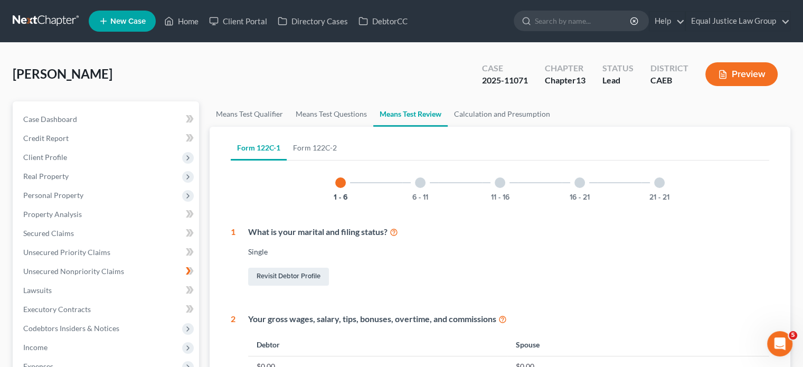
click at [422, 183] on div at bounding box center [420, 182] width 11 height 11
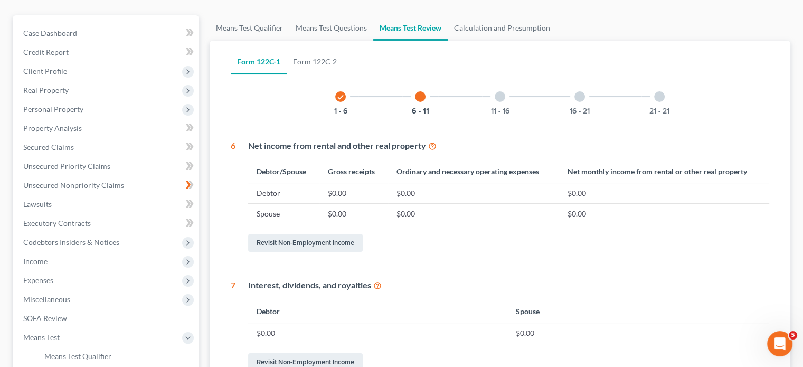
scroll to position [84, 0]
click at [315, 57] on link "Form 122C-2" at bounding box center [315, 63] width 57 height 25
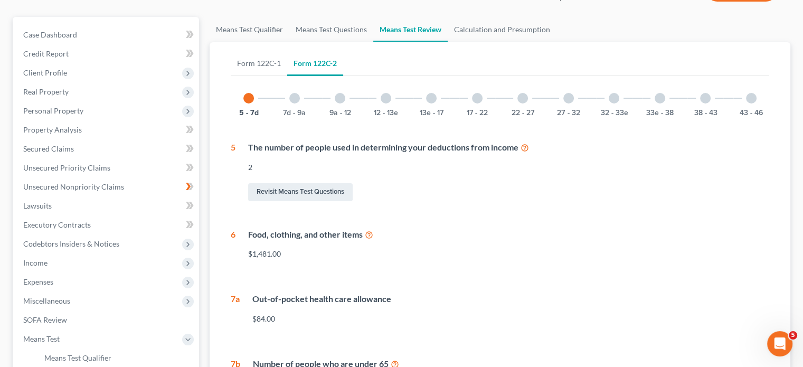
click at [370, 235] on icon at bounding box center [369, 234] width 8 height 10
click at [275, 253] on div "$1,481.00" at bounding box center [508, 254] width 521 height 11
click at [287, 253] on div "$1,481.00" at bounding box center [508, 254] width 521 height 11
click at [257, 252] on div "$1,481.00" at bounding box center [508, 254] width 521 height 11
click at [270, 249] on div "$1,481.00" at bounding box center [508, 254] width 521 height 11
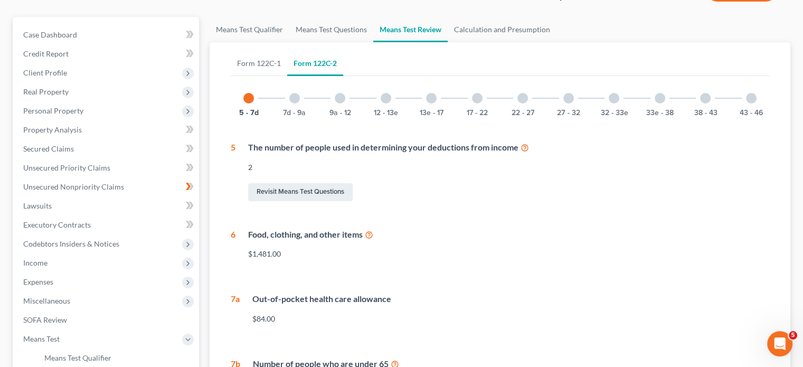
click at [266, 235] on div "Food, clothing, and other items" at bounding box center [508, 235] width 521 height 12
click at [258, 258] on div "$1,481.00" at bounding box center [508, 254] width 521 height 11
click at [73, 72] on span "Client Profile" at bounding box center [107, 72] width 184 height 19
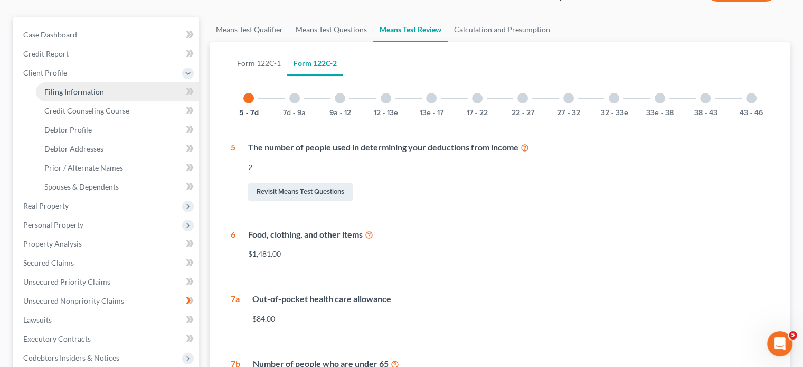
click at [82, 83] on link "Filing Information" at bounding box center [117, 91] width 163 height 19
select select "0"
select select "3"
select select "0"
select select "3"
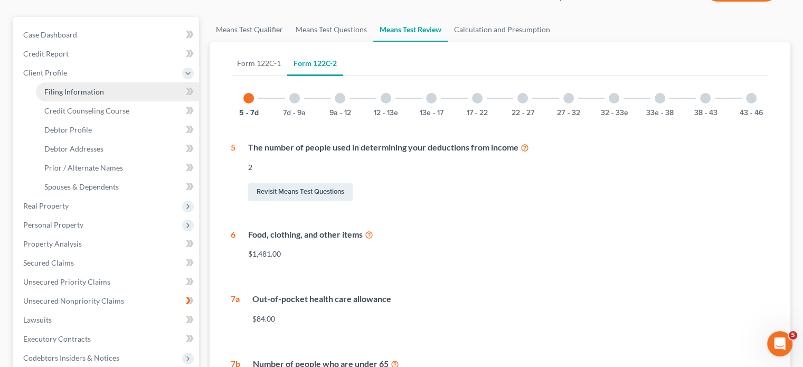
select select "4"
select select "0"
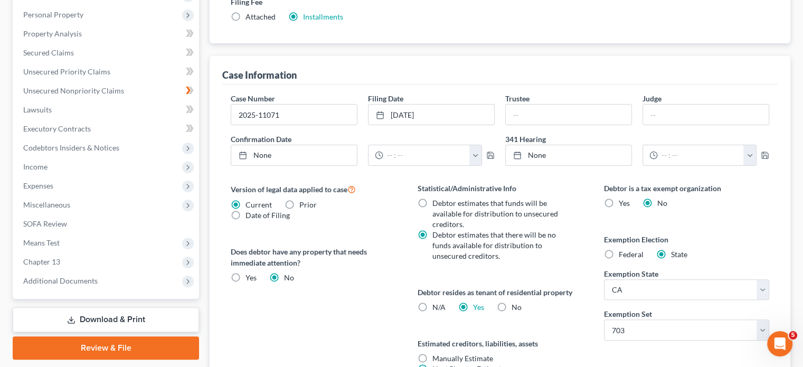
scroll to position [296, 0]
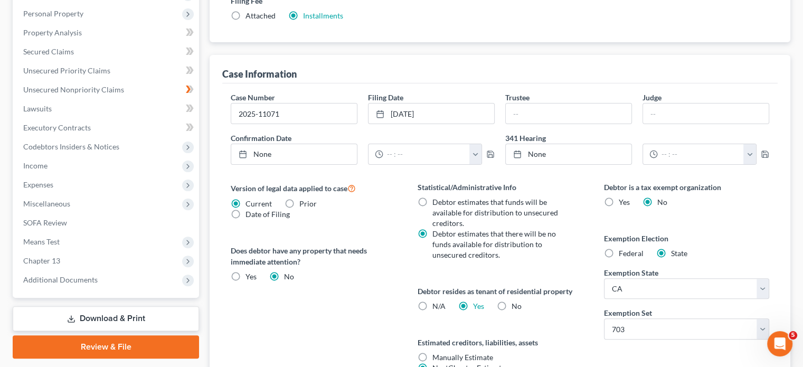
click at [246, 210] on label "Date of Filing" at bounding box center [268, 214] width 44 height 11
click at [250, 210] on input "Date of Filing" at bounding box center [253, 212] width 7 height 7
radio input "true"
radio input "false"
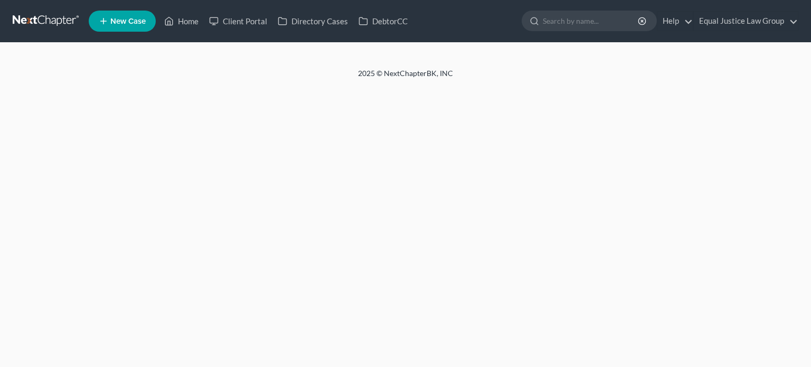
select select "0"
select select "3"
select select "0"
select select "3"
select select "8"
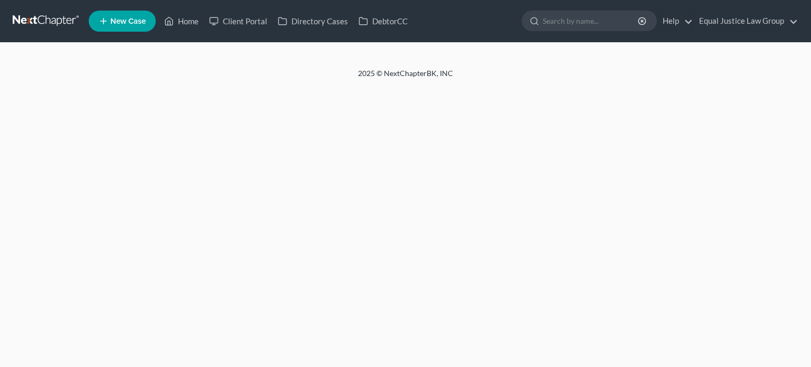
select select "0"
select select "4"
select select "0"
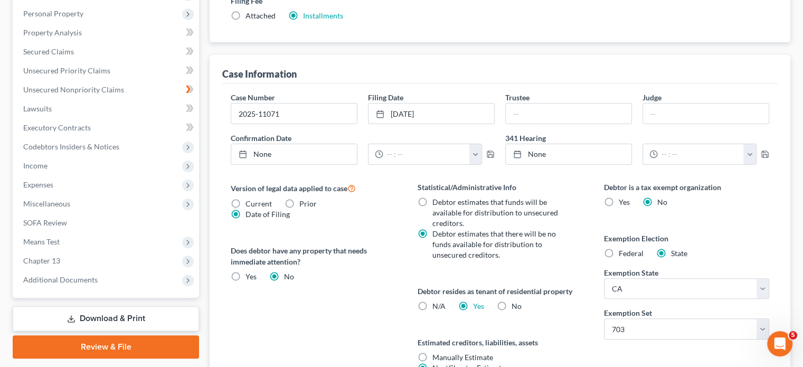
click at [127, 314] on link "Download & Print" at bounding box center [106, 318] width 186 height 25
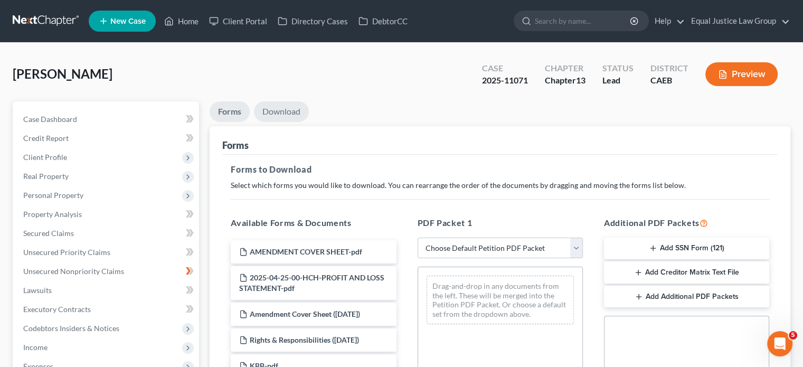
click at [288, 114] on link "Download" at bounding box center [281, 111] width 55 height 21
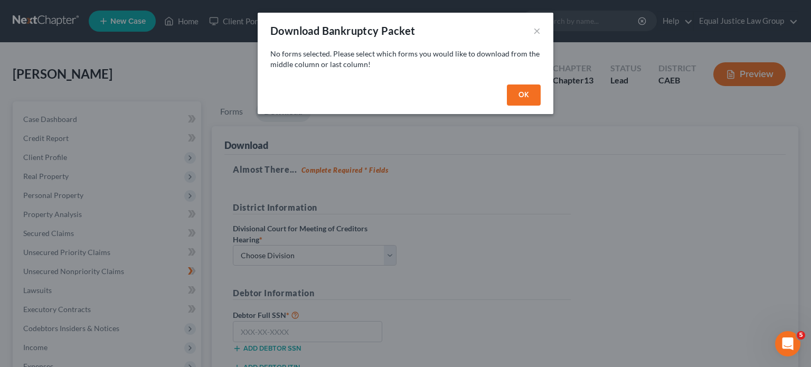
click at [530, 101] on button "OK" at bounding box center [524, 94] width 34 height 21
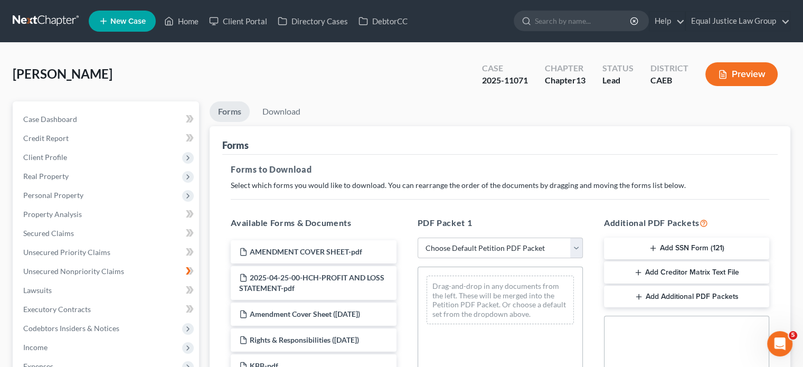
click at [722, 71] on icon "button" at bounding box center [723, 75] width 6 height 8
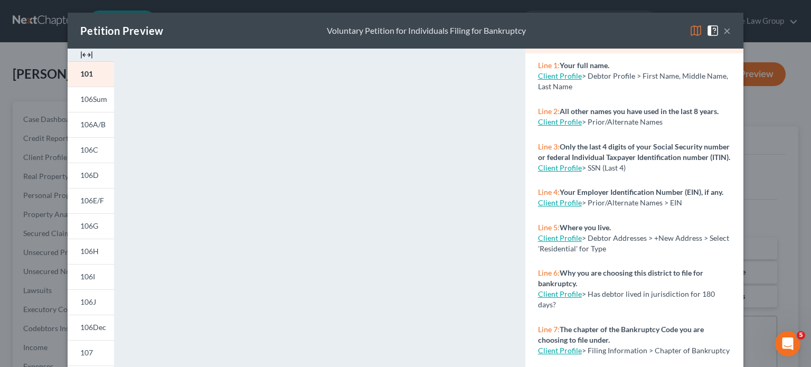
scroll to position [83, 0]
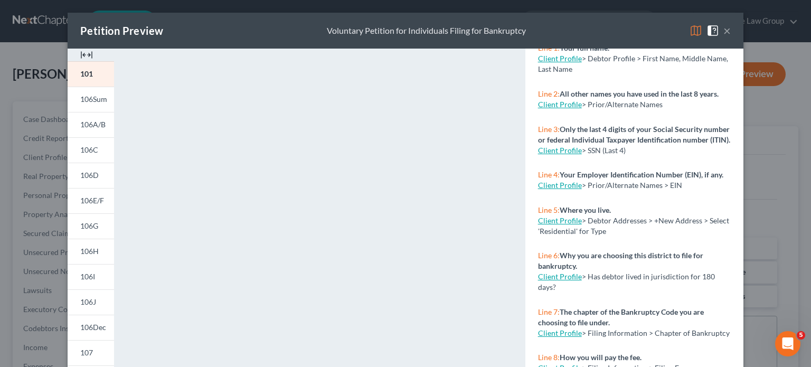
click at [119, 309] on div "<object ng-attr-data='[URL][DOMAIN_NAME]' type='application/pdf' width='100%' h…" at bounding box center [319, 316] width 400 height 534
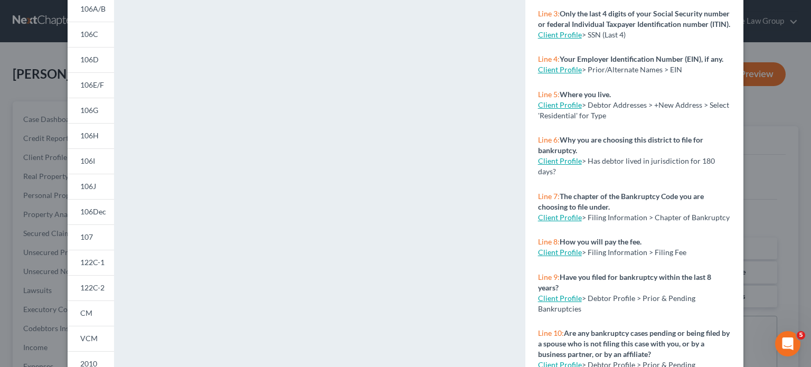
scroll to position [169, 0]
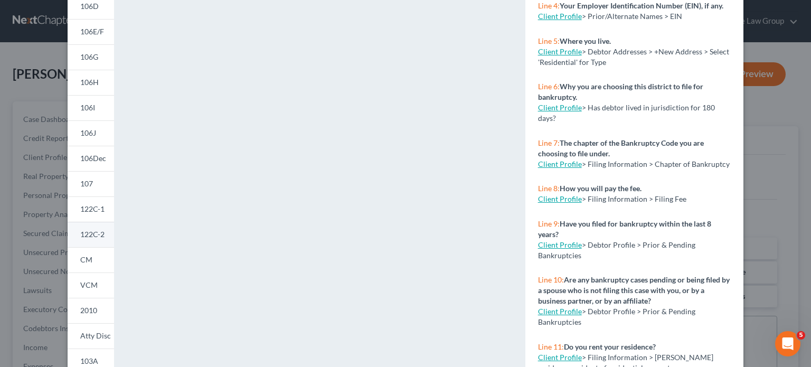
click at [86, 231] on span "122C-2" at bounding box center [92, 234] width 24 height 9
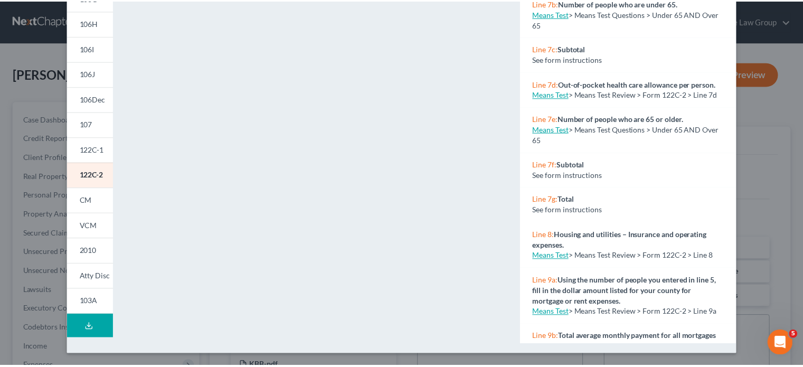
scroll to position [194, 0]
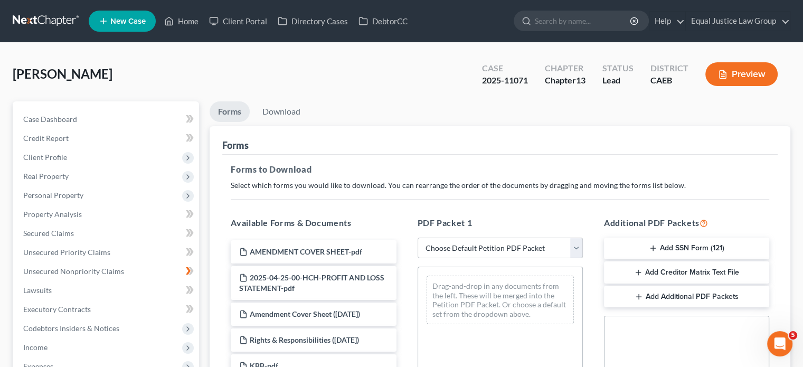
drag, startPoint x: 805, startPoint y: 189, endPoint x: 804, endPoint y: 132, distance: 57.0
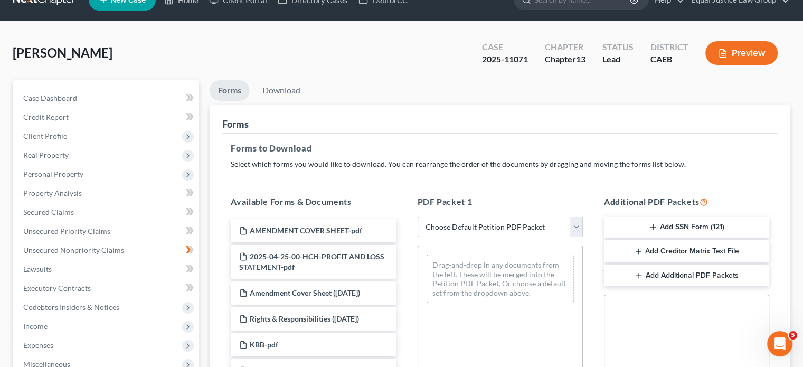
scroll to position [0, 0]
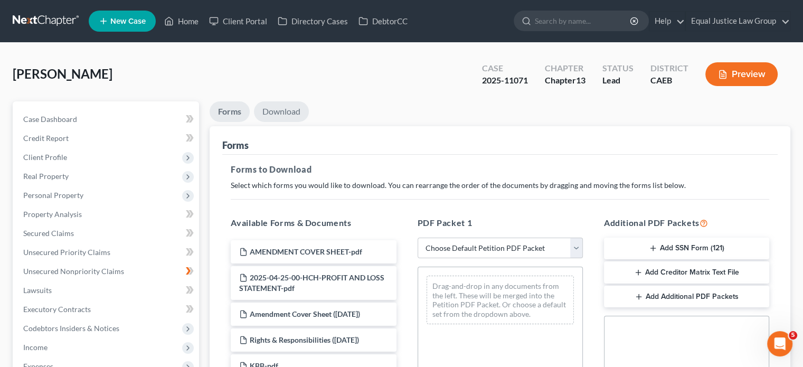
click at [279, 109] on link "Download" at bounding box center [281, 111] width 55 height 21
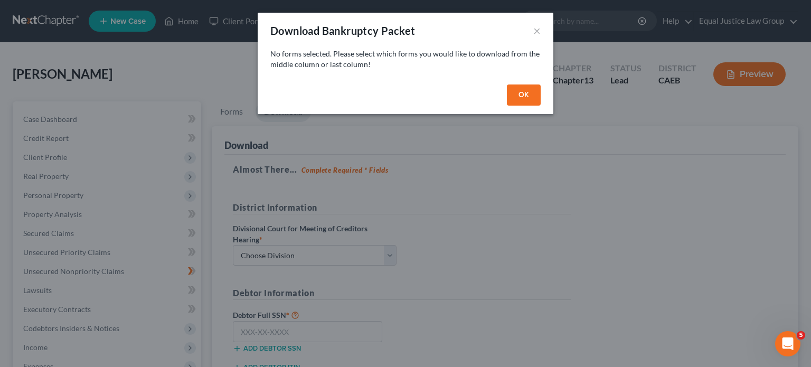
click at [515, 95] on button "OK" at bounding box center [524, 94] width 34 height 21
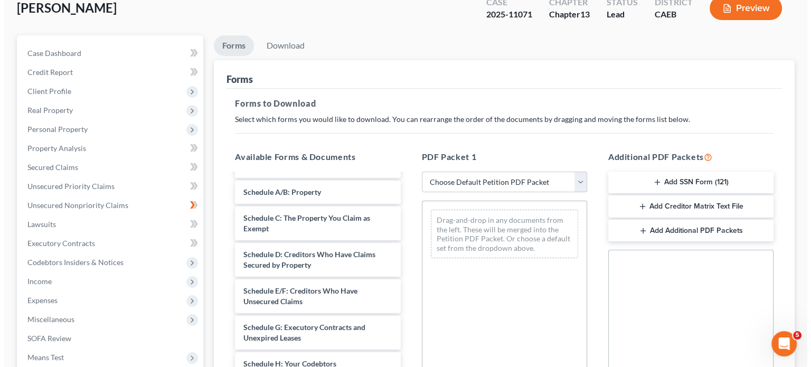
scroll to position [63, 0]
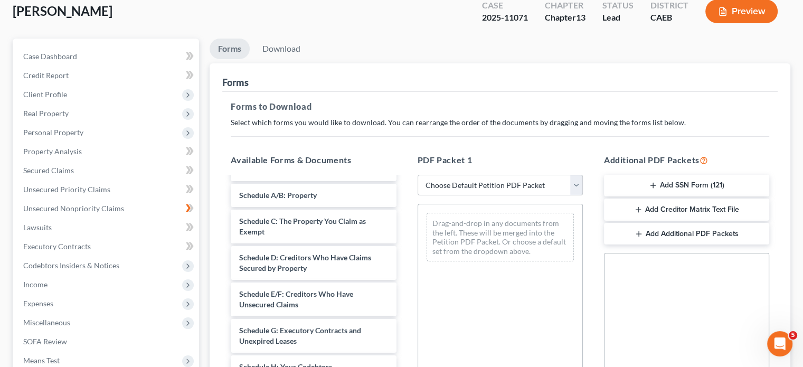
click at [745, 16] on button "Preview" at bounding box center [742, 11] width 72 height 24
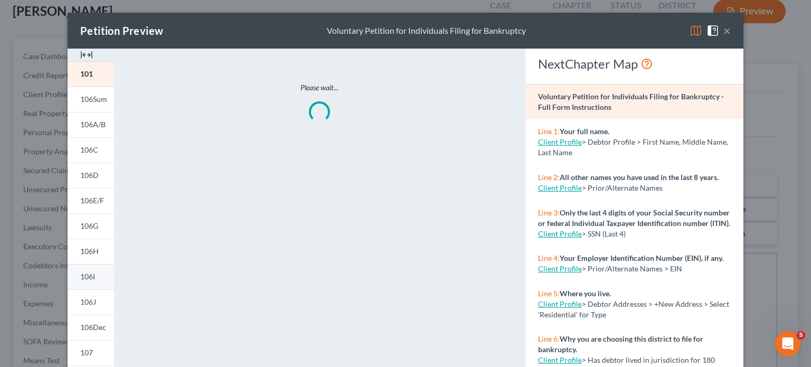
click at [84, 278] on span "106I" at bounding box center [87, 276] width 15 height 9
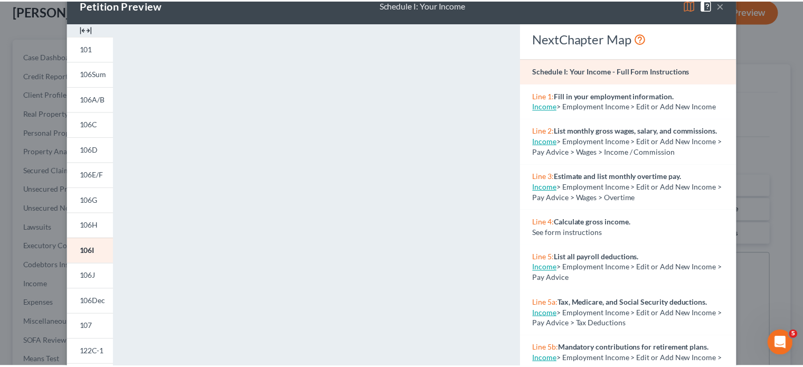
scroll to position [0, 0]
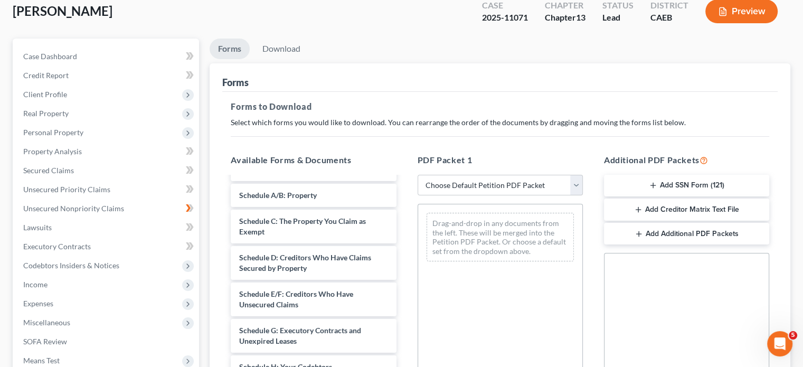
drag, startPoint x: 805, startPoint y: 186, endPoint x: 811, endPoint y: 242, distance: 56.7
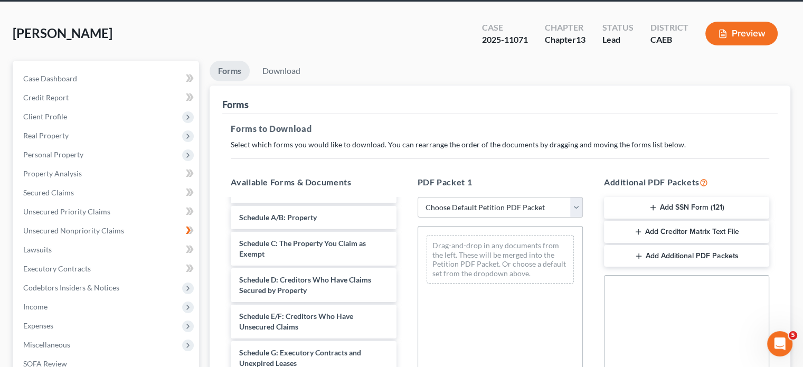
scroll to position [40, 0]
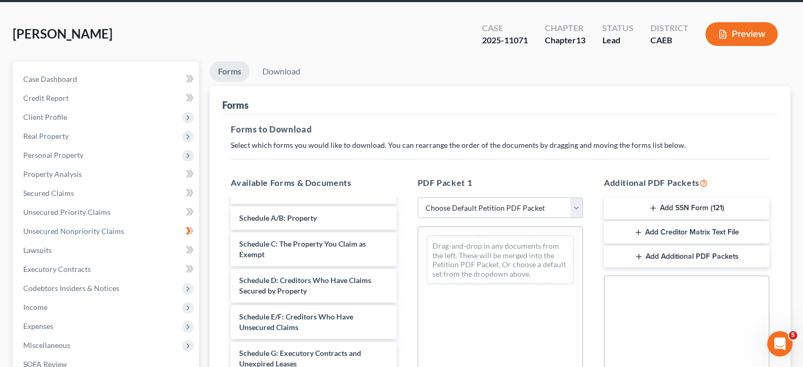
click at [737, 31] on button "Preview" at bounding box center [742, 34] width 72 height 24
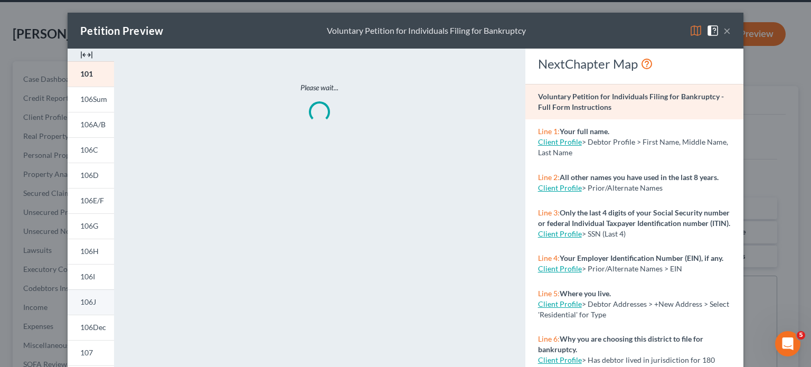
click at [80, 302] on span "106J" at bounding box center [88, 301] width 16 height 9
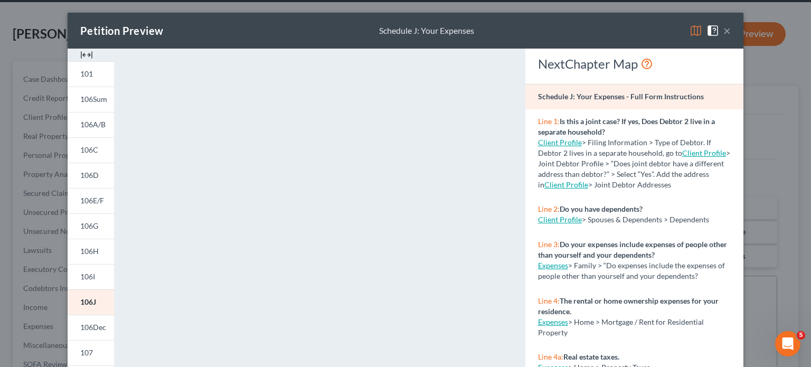
click at [723, 33] on button "×" at bounding box center [726, 30] width 7 height 13
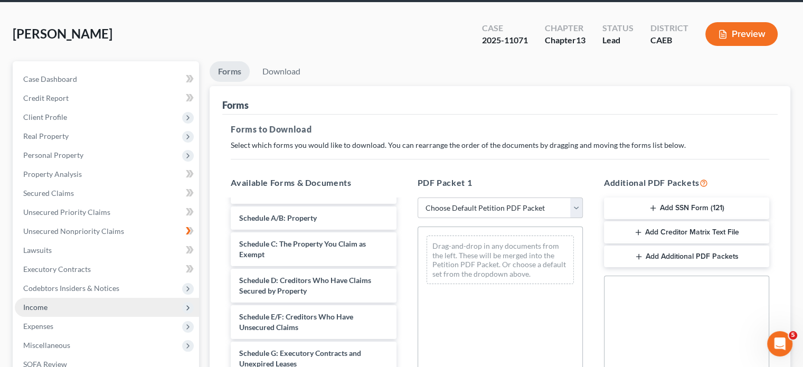
click at [67, 306] on span "Income" at bounding box center [107, 307] width 184 height 19
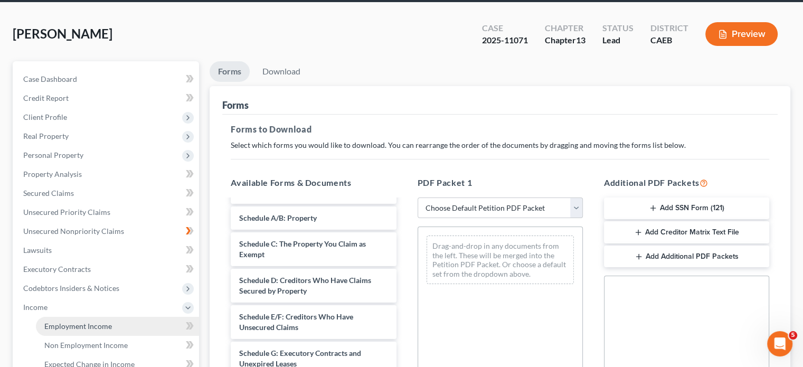
click at [70, 325] on span "Employment Income" at bounding box center [78, 326] width 68 height 9
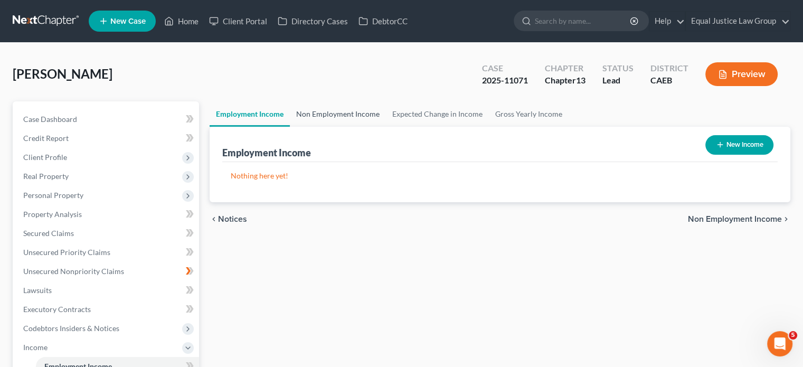
click at [359, 115] on link "Non Employment Income" at bounding box center [338, 113] width 96 height 25
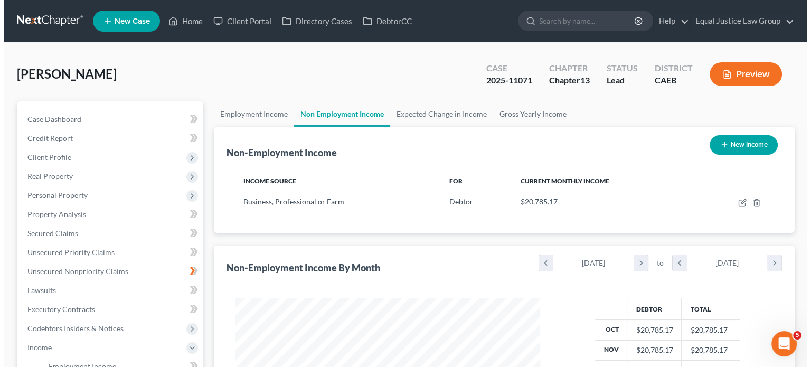
scroll to position [188, 326]
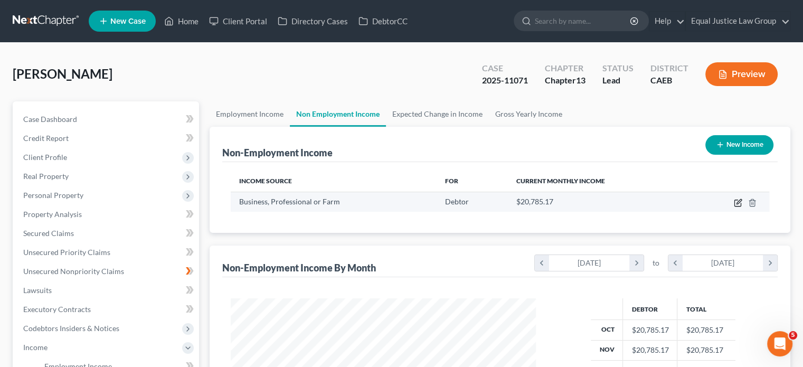
click at [736, 202] on icon "button" at bounding box center [738, 203] width 8 height 8
select select "10"
select select "0"
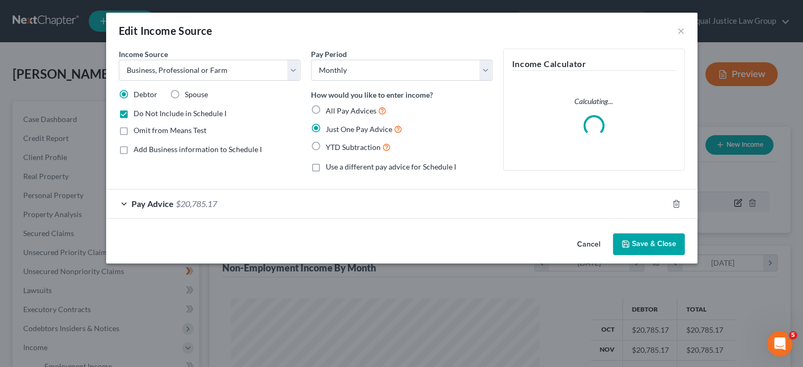
scroll to position [188, 330]
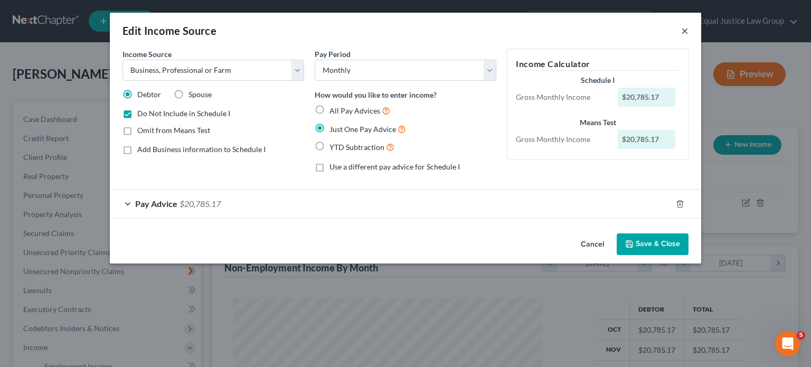
click at [685, 29] on button "×" at bounding box center [684, 30] width 7 height 13
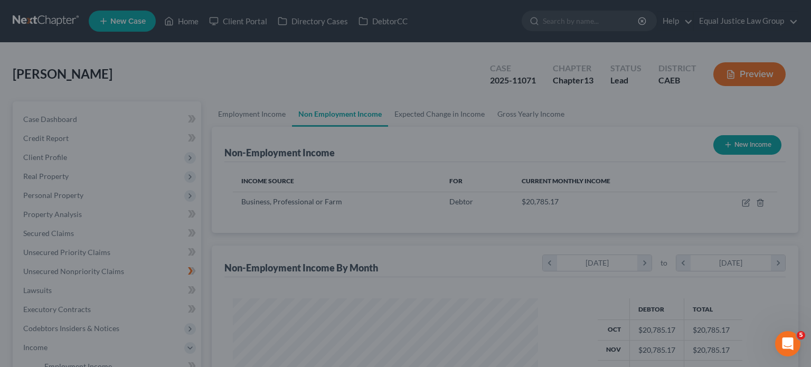
scroll to position [527884, 527745]
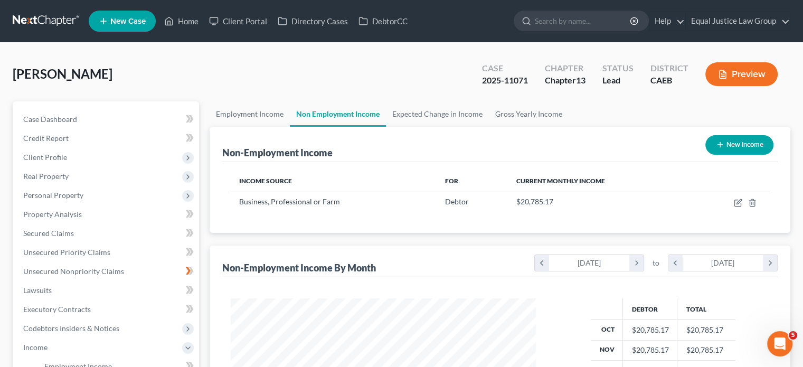
click at [739, 142] on button "New Income" at bounding box center [740, 145] width 68 height 20
select select "0"
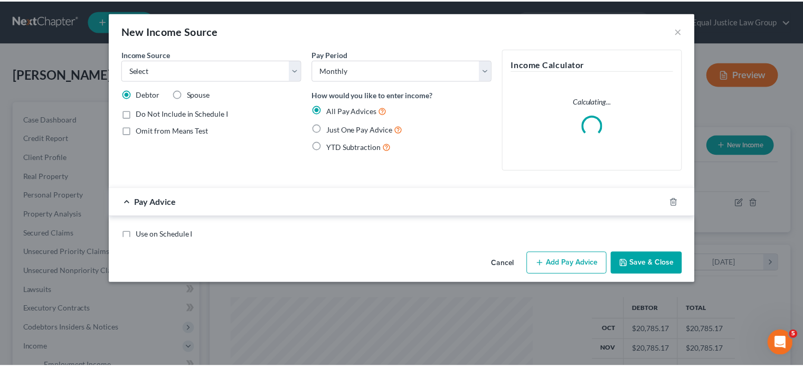
scroll to position [188, 330]
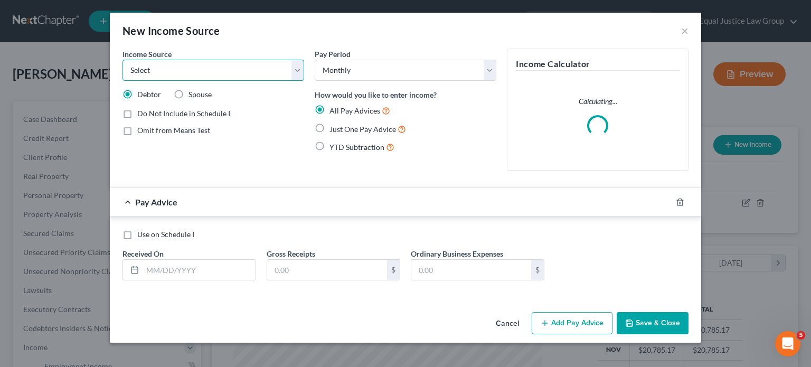
click at [228, 73] on select "Select Unemployment Disability (from employer) Pension Retirement Social Securi…" at bounding box center [214, 70] width 182 height 21
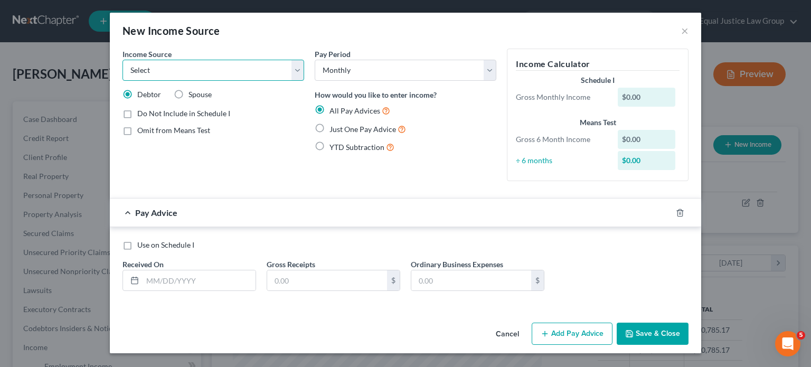
select select "10"
click at [123, 60] on select "Select Unemployment Disability (from employer) Pension Retirement Social Securi…" at bounding box center [214, 70] width 182 height 21
click at [137, 129] on label "Omit from Means Test" at bounding box center [173, 130] width 73 height 11
click at [142, 129] on input "Omit from Means Test" at bounding box center [145, 128] width 7 height 7
checkbox input "true"
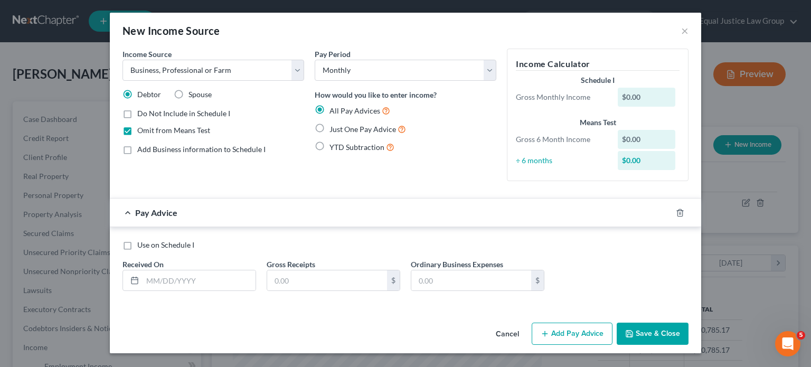
click at [137, 243] on label "Use on Schedule I" at bounding box center [165, 245] width 57 height 11
click at [142, 243] on input "Use on Schedule I" at bounding box center [145, 243] width 7 height 7
checkbox input "true"
click at [164, 279] on input "text" at bounding box center [199, 280] width 113 height 20
type input "[DATE]"
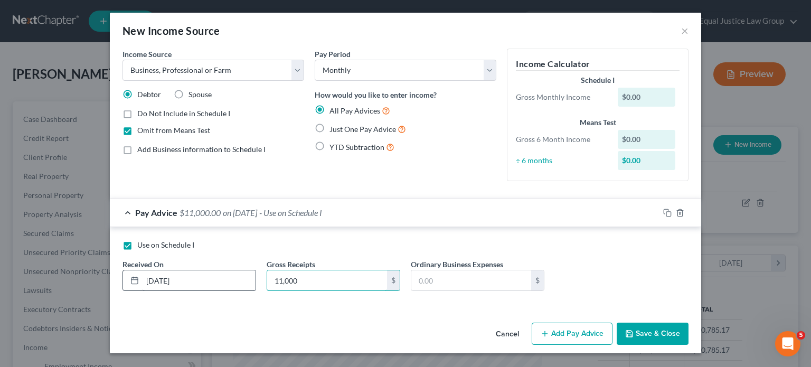
type input "11,000"
click at [456, 281] on input "text" at bounding box center [471, 280] width 120 height 20
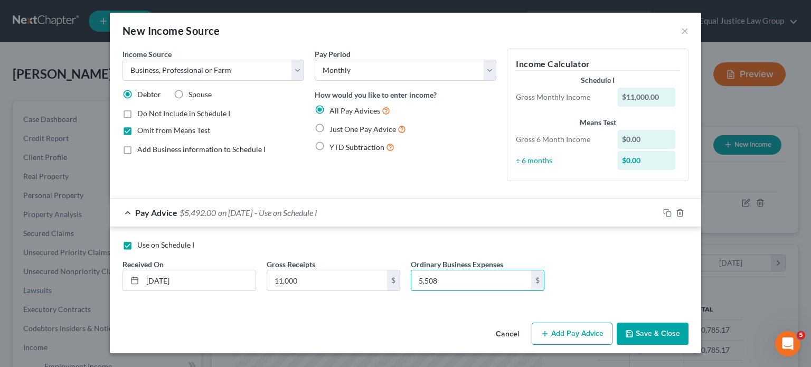
type input "5,508"
click at [643, 330] on button "Save & Close" at bounding box center [653, 334] width 72 height 22
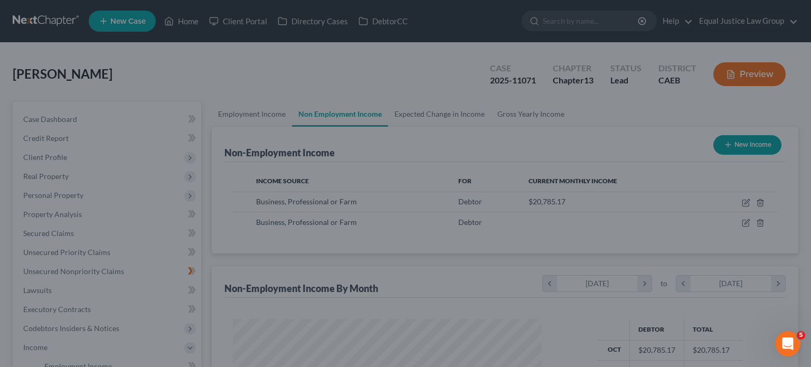
scroll to position [527884, 527745]
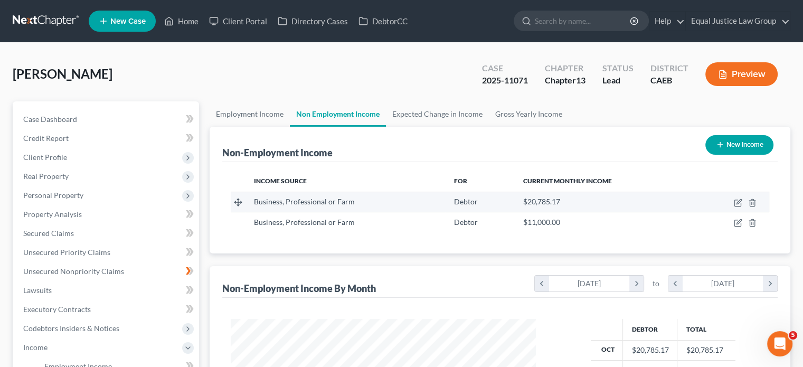
click at [544, 204] on span "$20,785.17" at bounding box center [541, 201] width 37 height 9
click at [739, 204] on icon "button" at bounding box center [738, 203] width 8 height 8
select select "10"
select select "0"
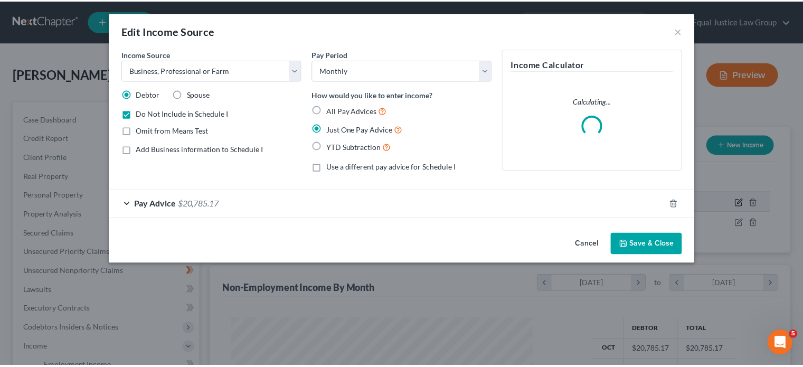
scroll to position [188, 330]
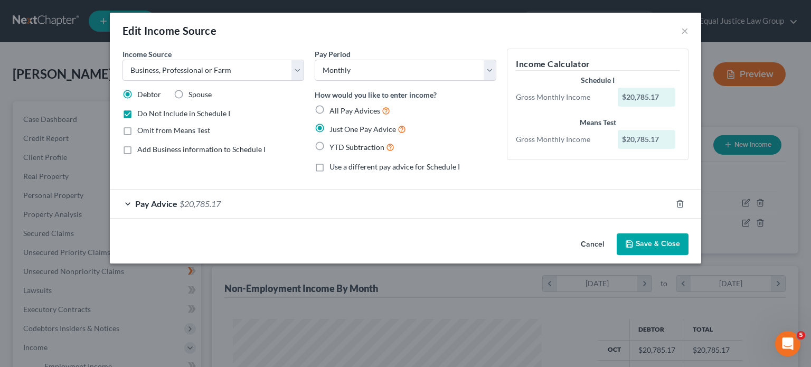
click at [128, 201] on div "Pay Advice $20,785.17" at bounding box center [391, 204] width 562 height 28
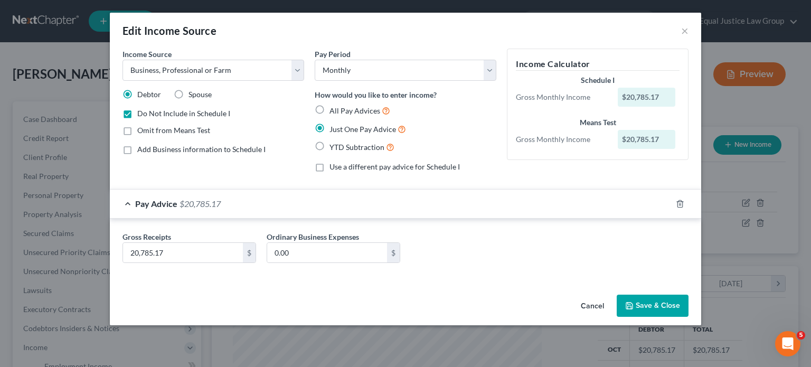
click at [131, 203] on div "Pay Advice $20,785.17" at bounding box center [391, 204] width 562 height 28
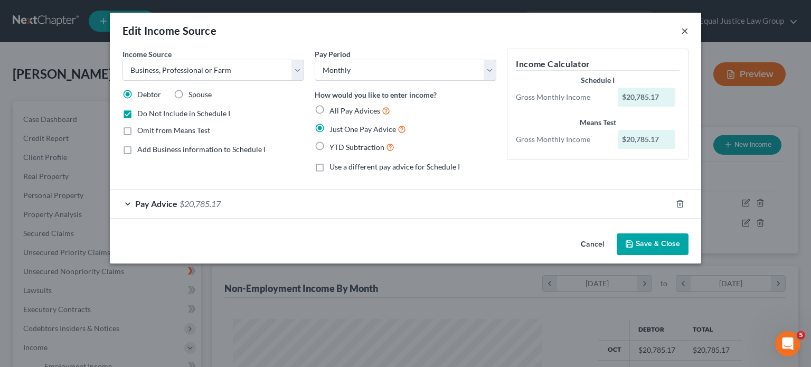
click at [681, 29] on button "×" at bounding box center [684, 30] width 7 height 13
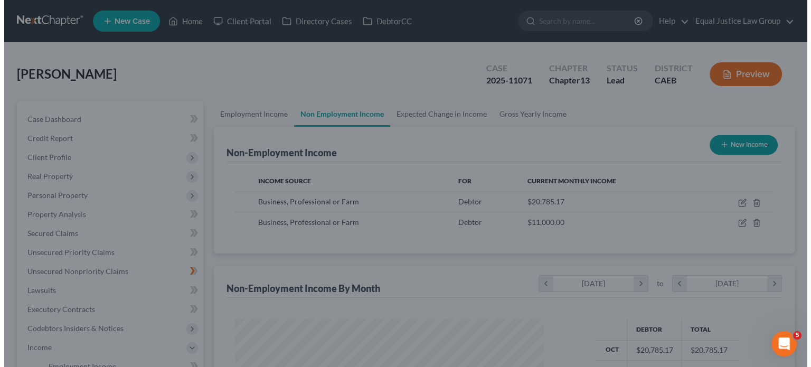
scroll to position [527884, 527745]
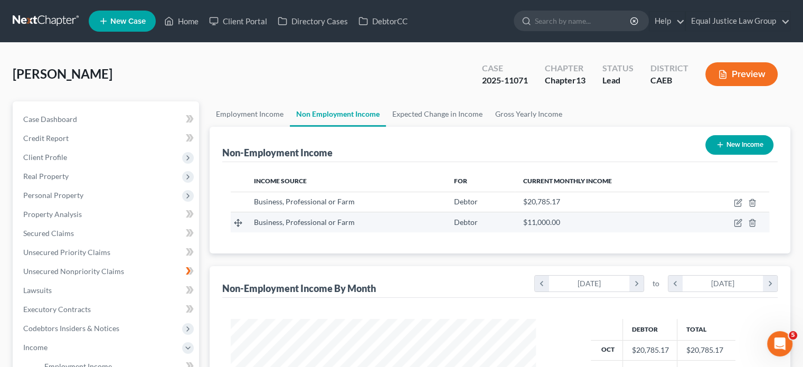
click at [733, 221] on td at bounding box center [732, 222] width 74 height 20
click at [737, 221] on icon "button" at bounding box center [738, 223] width 8 height 8
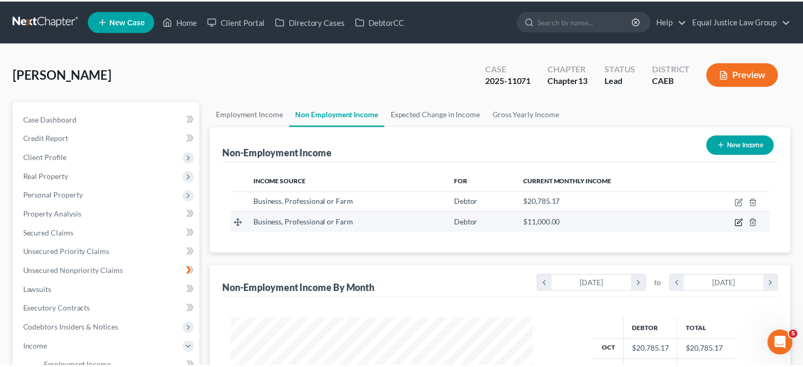
scroll to position [188, 330]
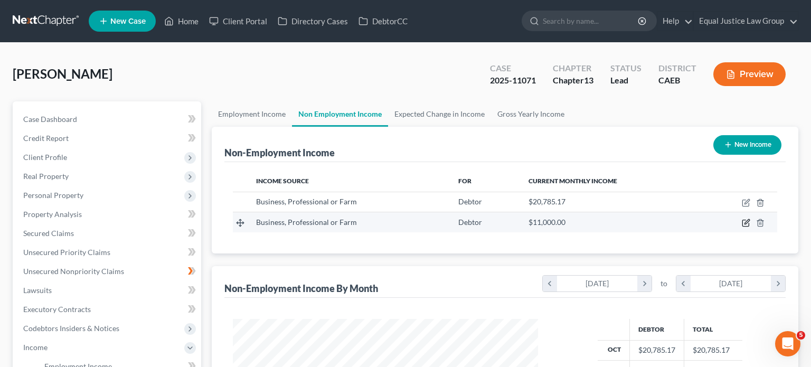
select select "10"
select select "0"
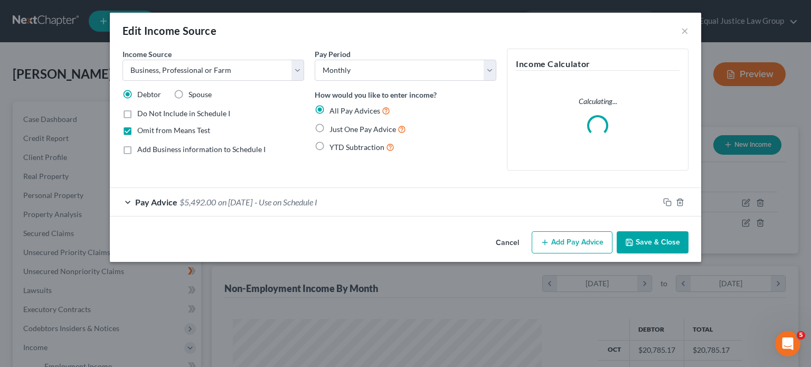
click at [330, 123] on label "Just One Pay Advice" at bounding box center [368, 129] width 77 height 12
click at [334, 123] on input "Just One Pay Advice" at bounding box center [337, 126] width 7 height 7
radio input "true"
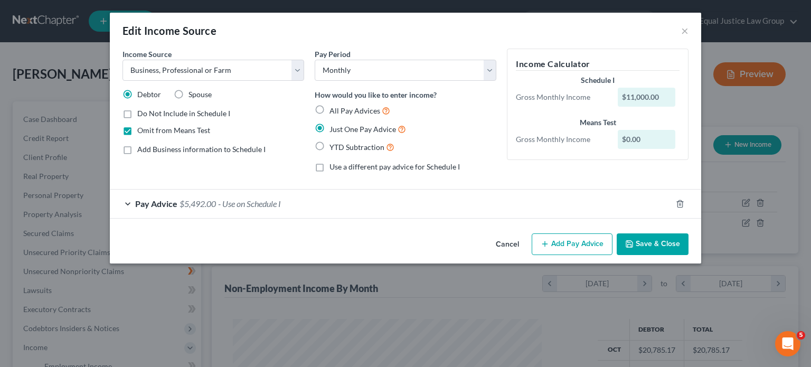
click at [651, 244] on button "Save & Close" at bounding box center [653, 244] width 72 height 22
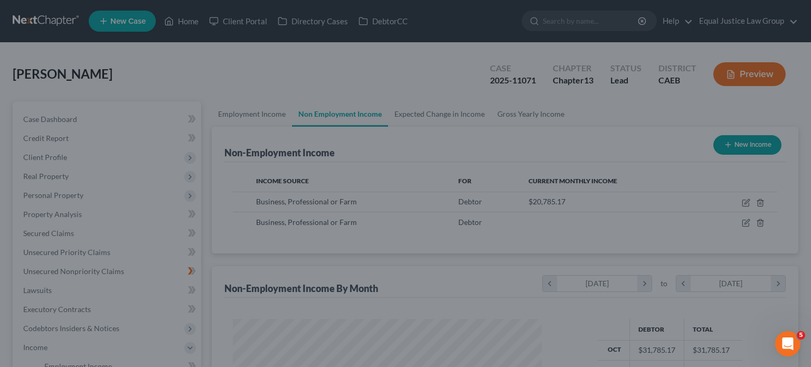
scroll to position [527884, 527745]
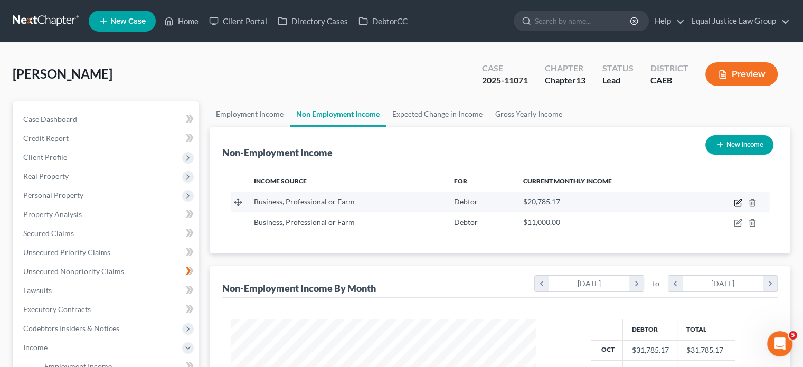
click at [739, 201] on icon "button" at bounding box center [739, 201] width 5 height 5
select select "10"
select select "0"
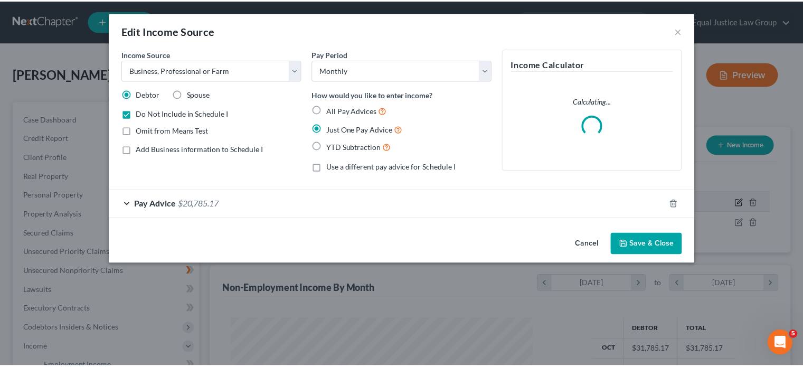
scroll to position [188, 330]
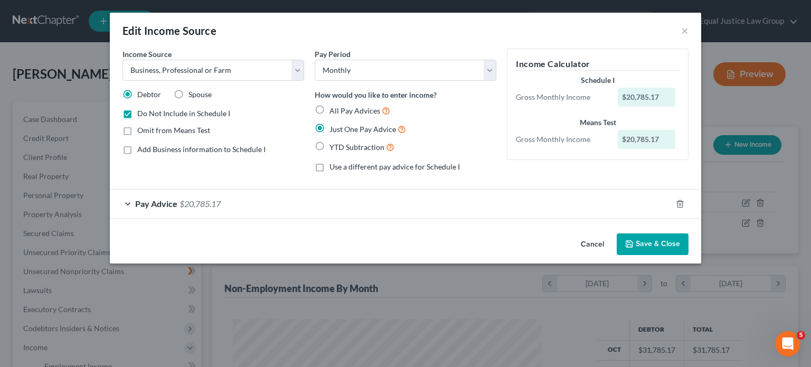
click at [132, 204] on div "Pay Advice $20,785.17" at bounding box center [391, 204] width 562 height 28
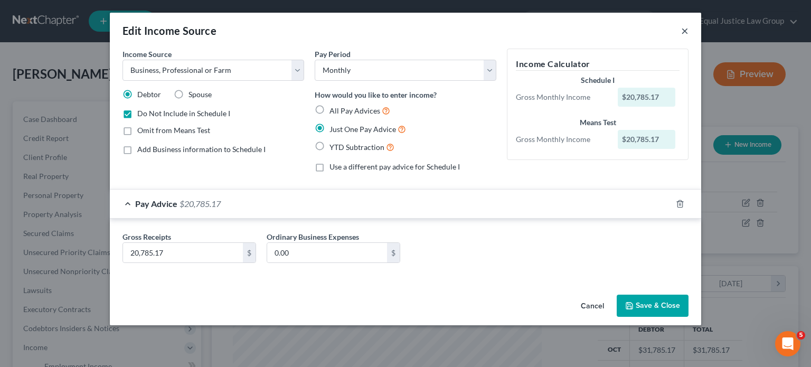
click at [681, 33] on button "×" at bounding box center [684, 30] width 7 height 13
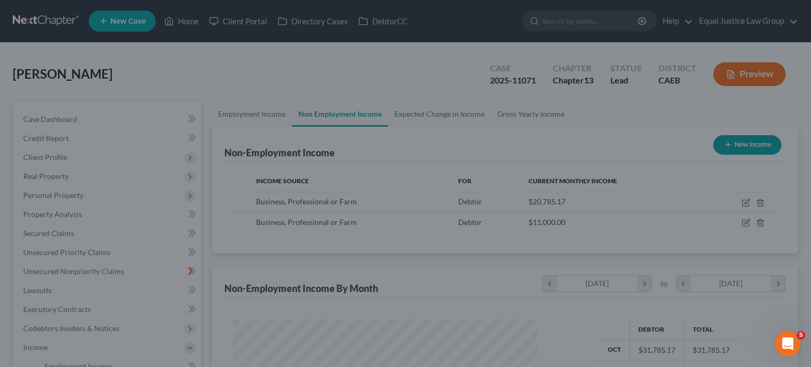
scroll to position [527884, 527745]
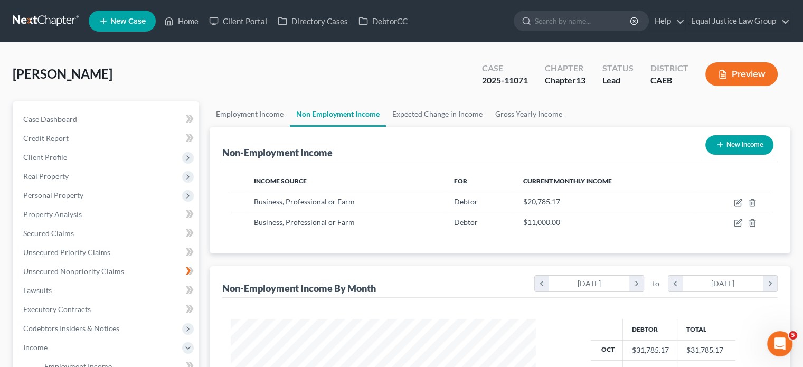
click at [746, 73] on button "Preview" at bounding box center [742, 74] width 72 height 24
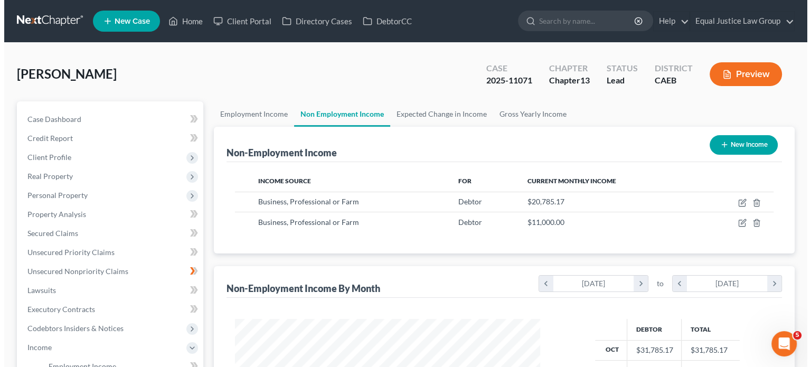
scroll to position [188, 330]
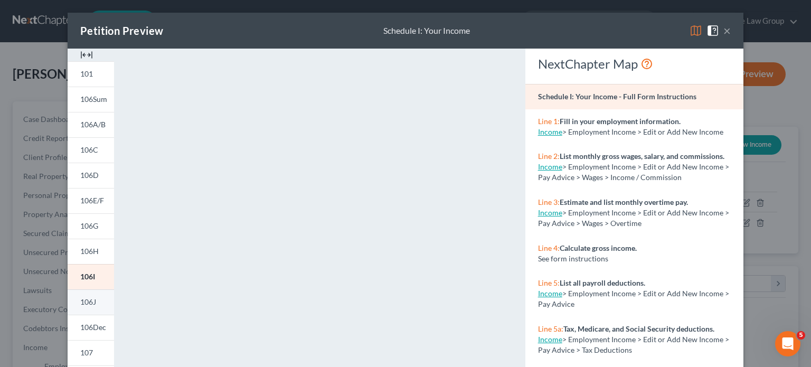
click at [90, 300] on span "106J" at bounding box center [88, 301] width 16 height 9
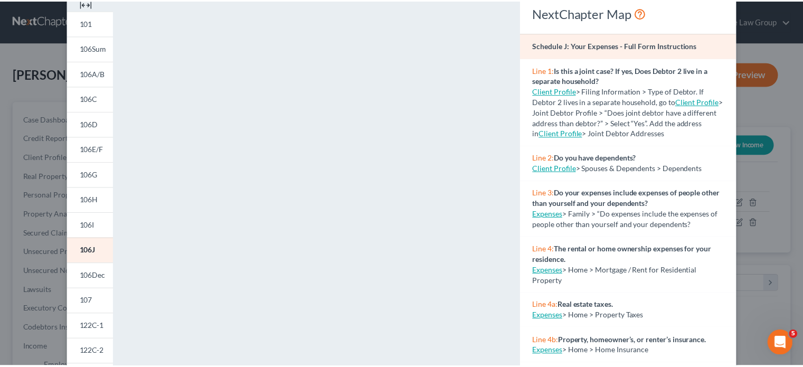
scroll to position [527884, 527745]
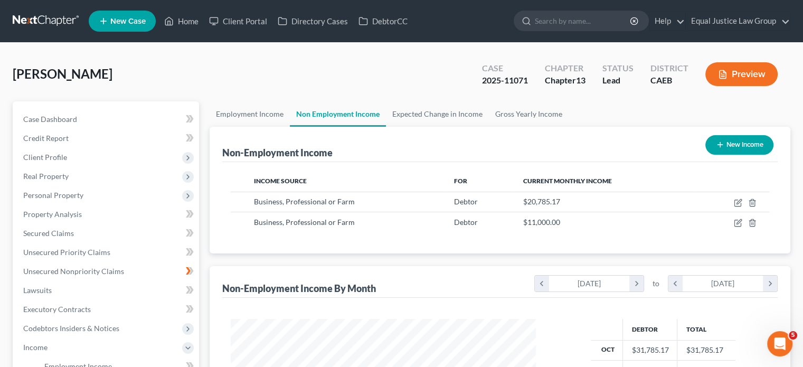
drag, startPoint x: 805, startPoint y: 265, endPoint x: 810, endPoint y: 136, distance: 129.5
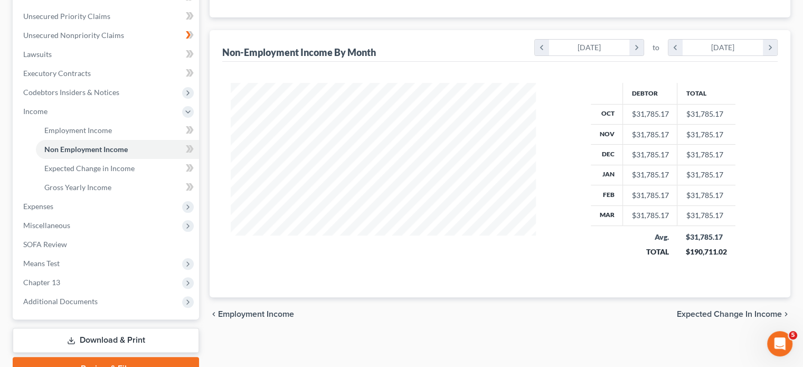
scroll to position [288, 0]
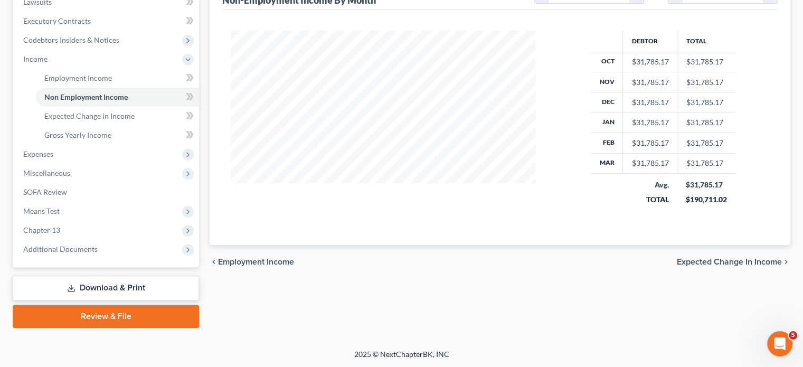
click at [119, 282] on link "Download & Print" at bounding box center [106, 288] width 186 height 25
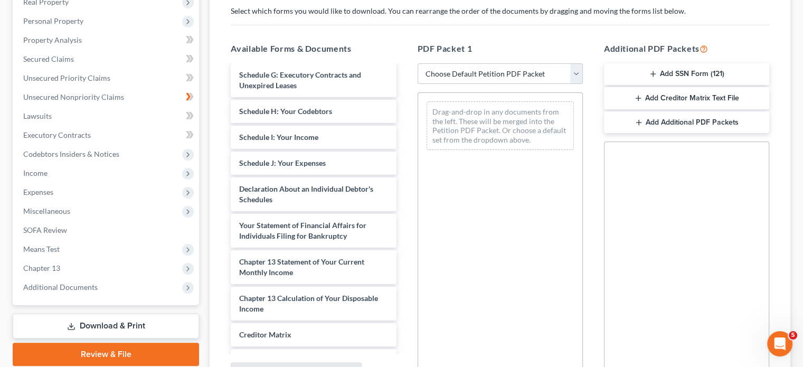
scroll to position [488, 0]
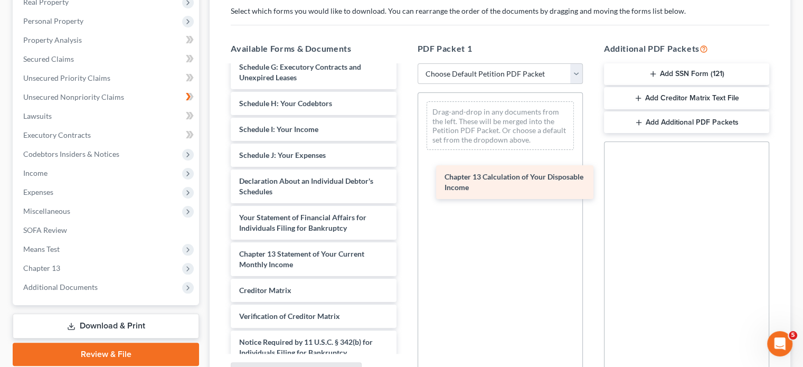
drag, startPoint x: 318, startPoint y: 293, endPoint x: 524, endPoint y: 178, distance: 235.9
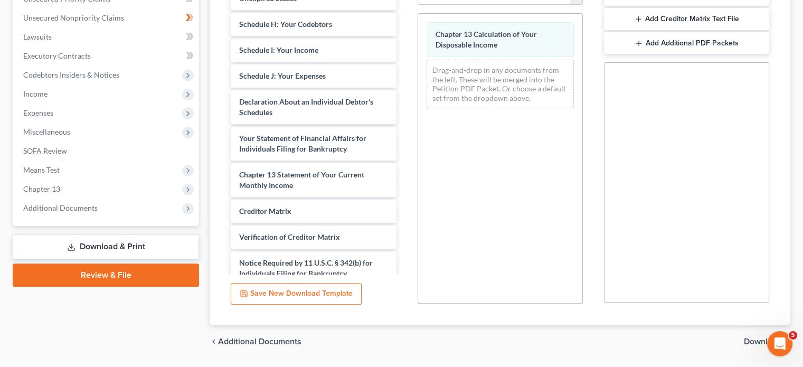
scroll to position [284, 0]
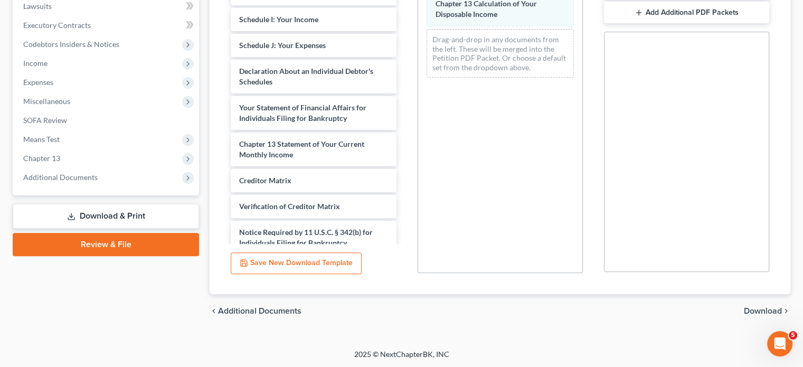
click at [749, 310] on span "Download" at bounding box center [763, 311] width 38 height 8
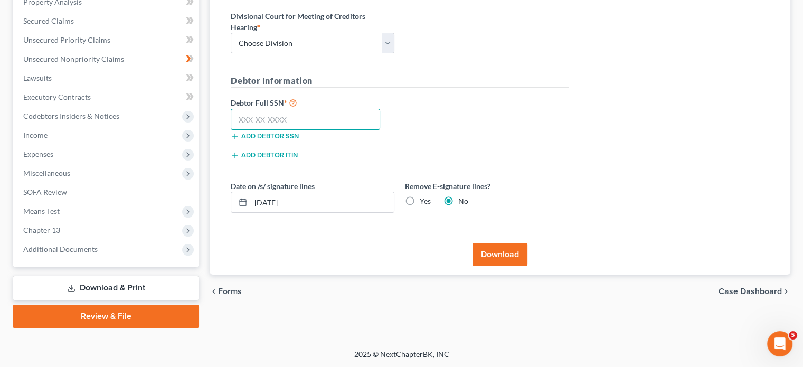
click at [300, 109] on input "text" at bounding box center [305, 119] width 149 height 21
type input "568-45-3945"
click at [490, 253] on button "Download" at bounding box center [500, 254] width 55 height 23
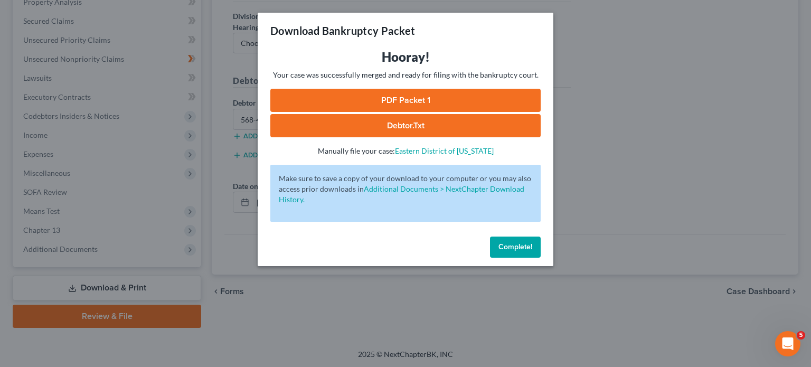
click at [471, 99] on link "PDF Packet 1" at bounding box center [405, 100] width 270 height 23
click at [512, 249] on span "Complete!" at bounding box center [516, 246] width 34 height 9
